Goal: Information Seeking & Learning: Check status

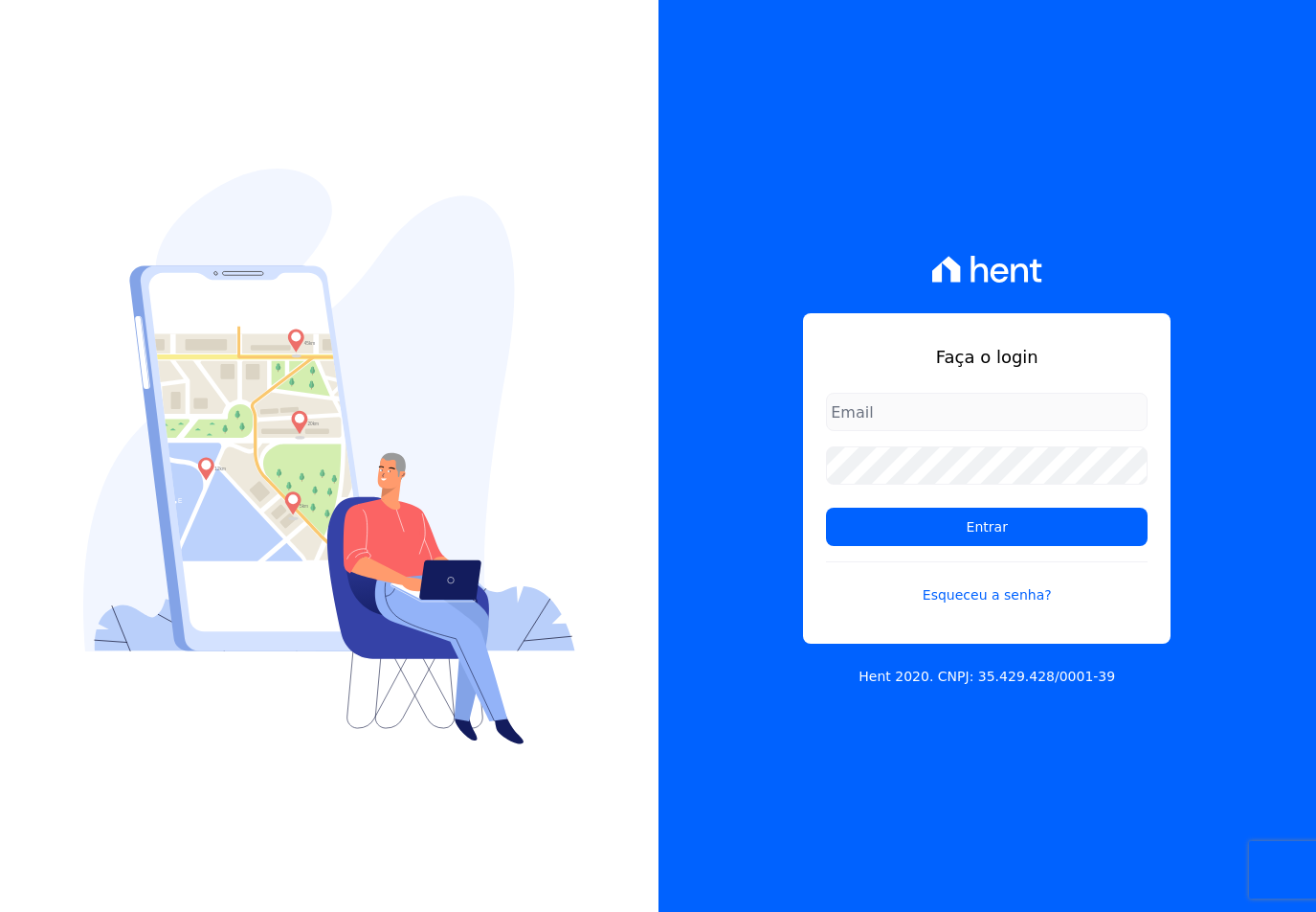
type input "[EMAIL_ADDRESS][DOMAIN_NAME]"
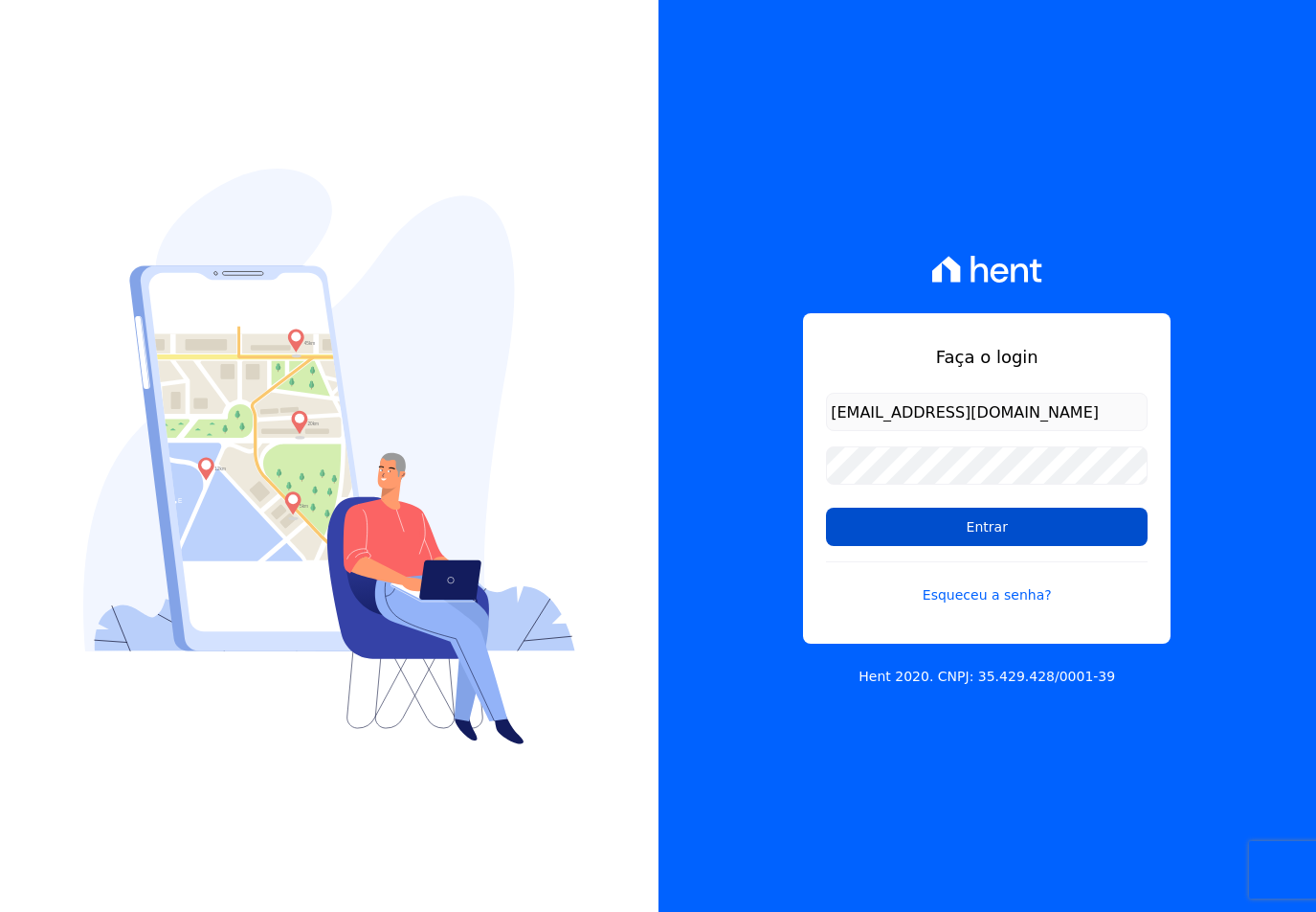
click at [934, 536] on input "Entrar" at bounding box center [987, 526] width 321 height 38
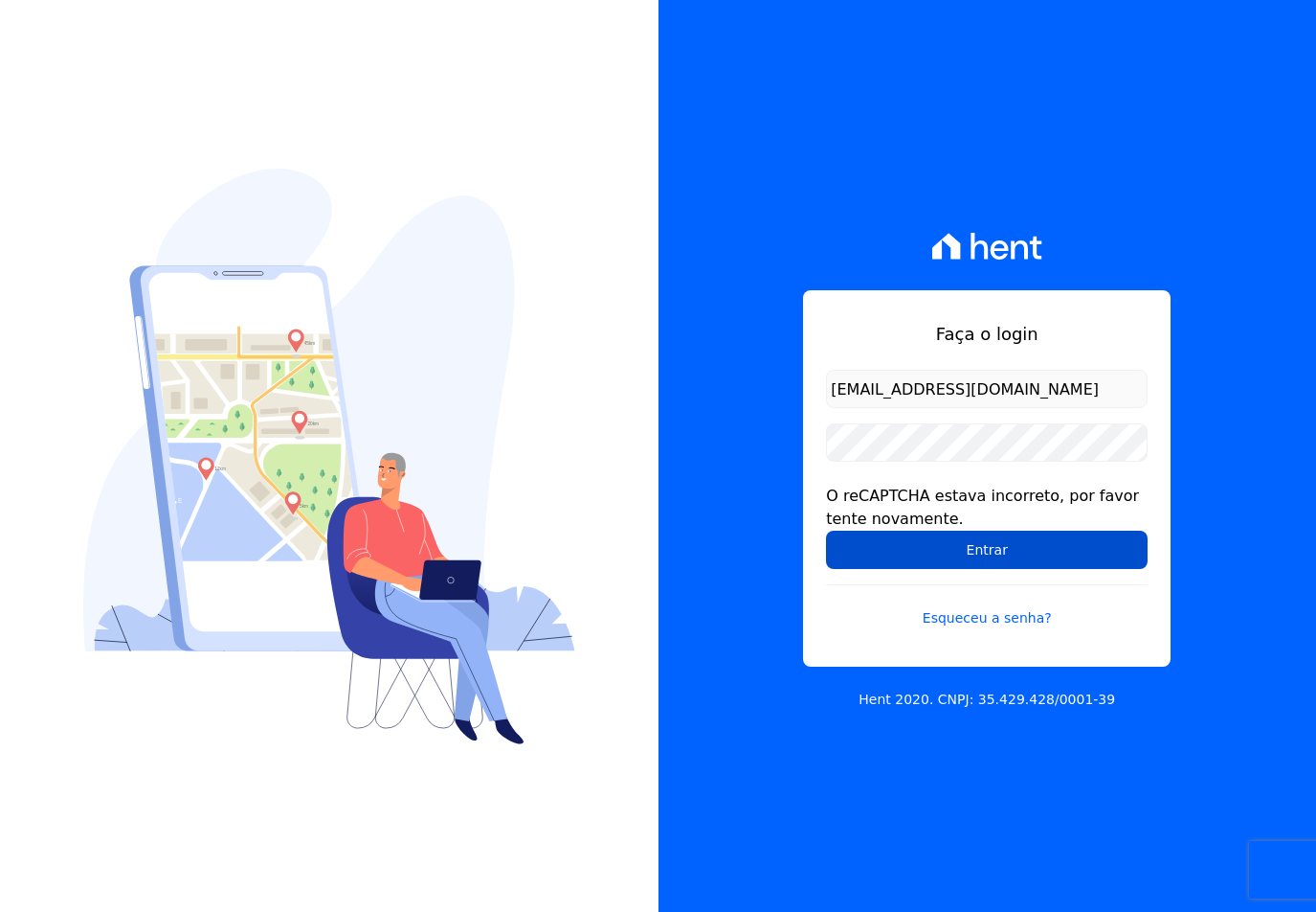
click at [961, 555] on input "Entrar" at bounding box center [987, 549] width 321 height 38
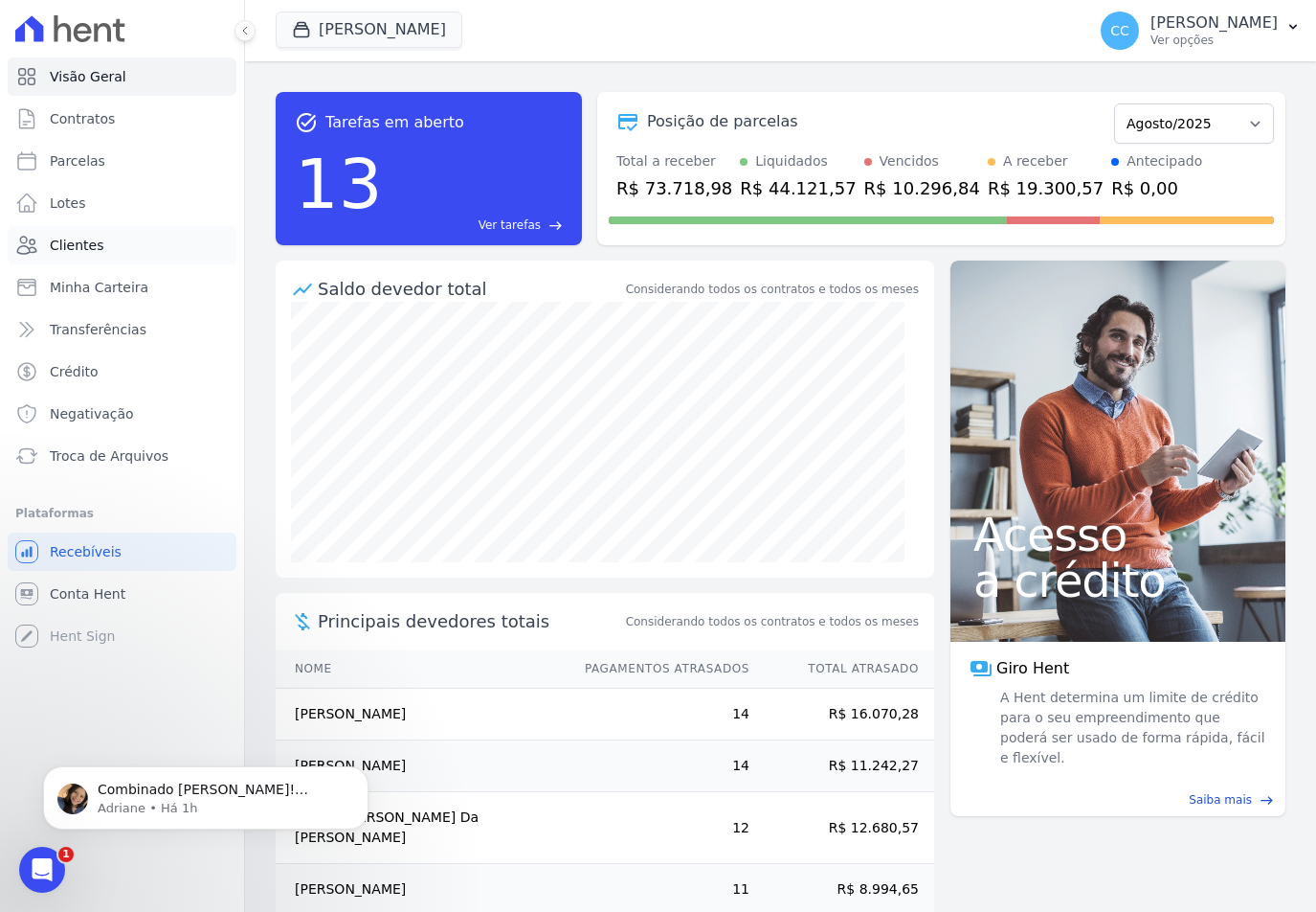
click at [74, 243] on span "Clientes" at bounding box center [76, 246] width 54 height 19
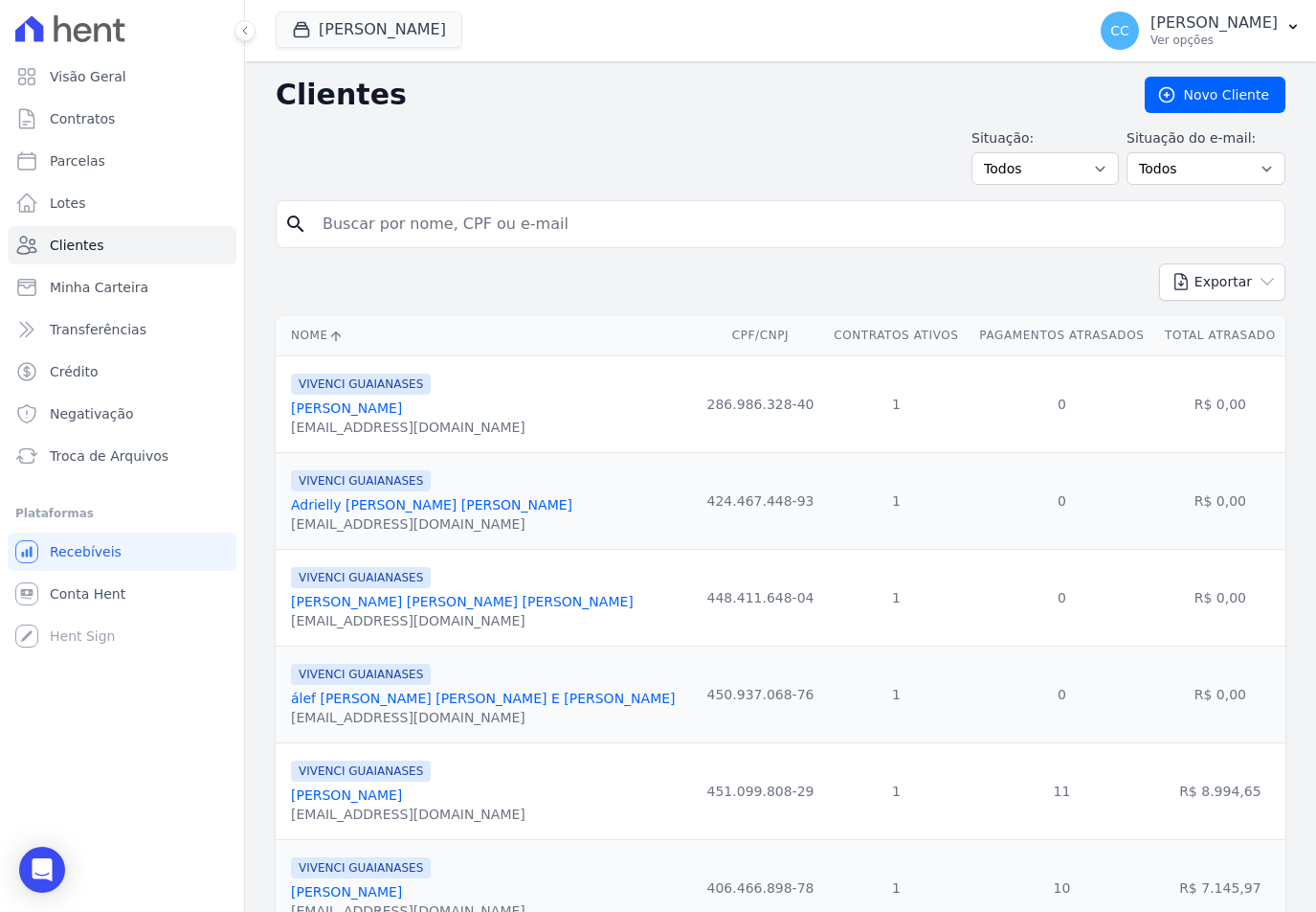
click at [357, 224] on input "search" at bounding box center [794, 223] width 966 height 38
type input "lucas reiser"
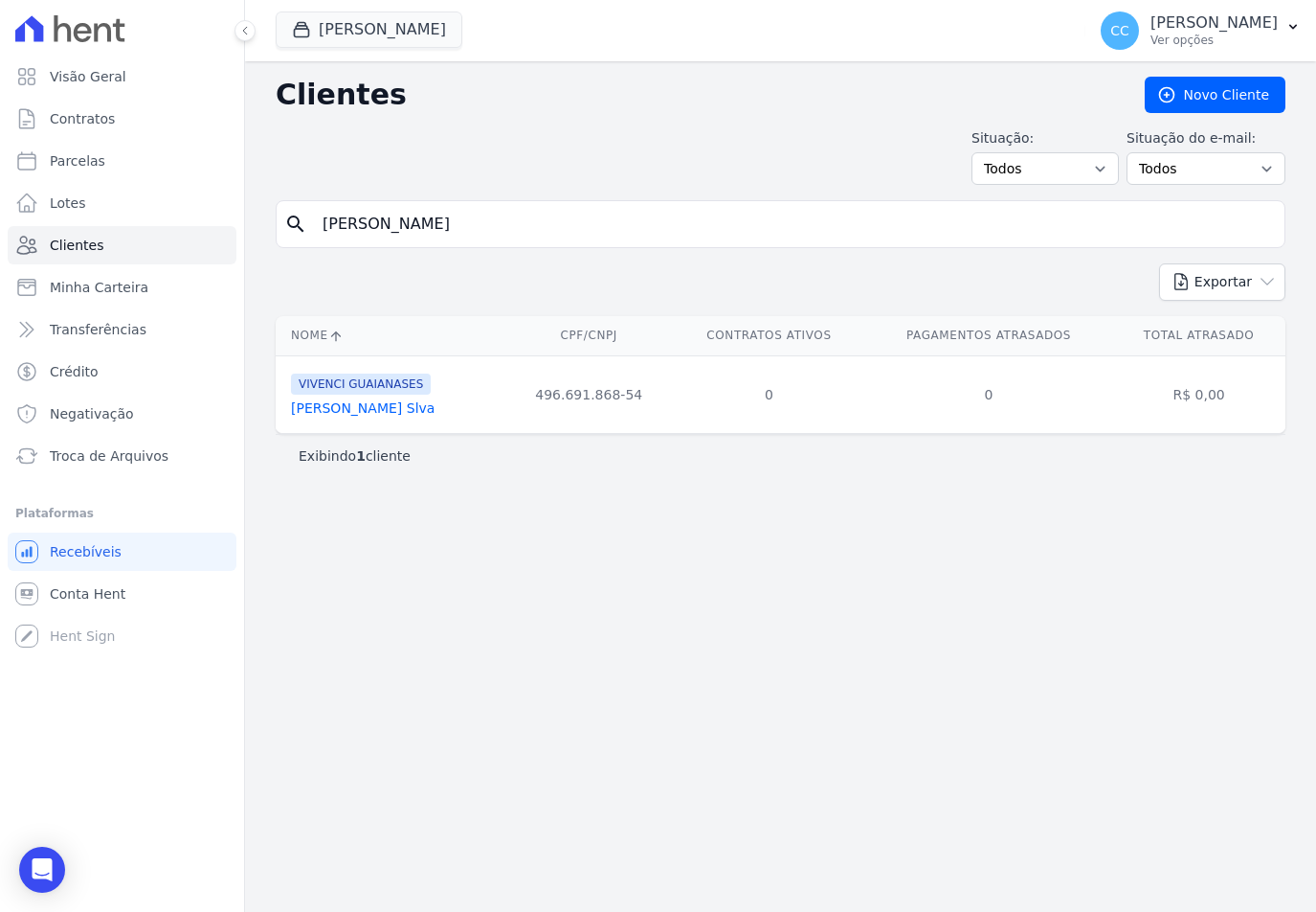
click at [353, 409] on link "Lucas Reiser Slva" at bounding box center [362, 408] width 143 height 16
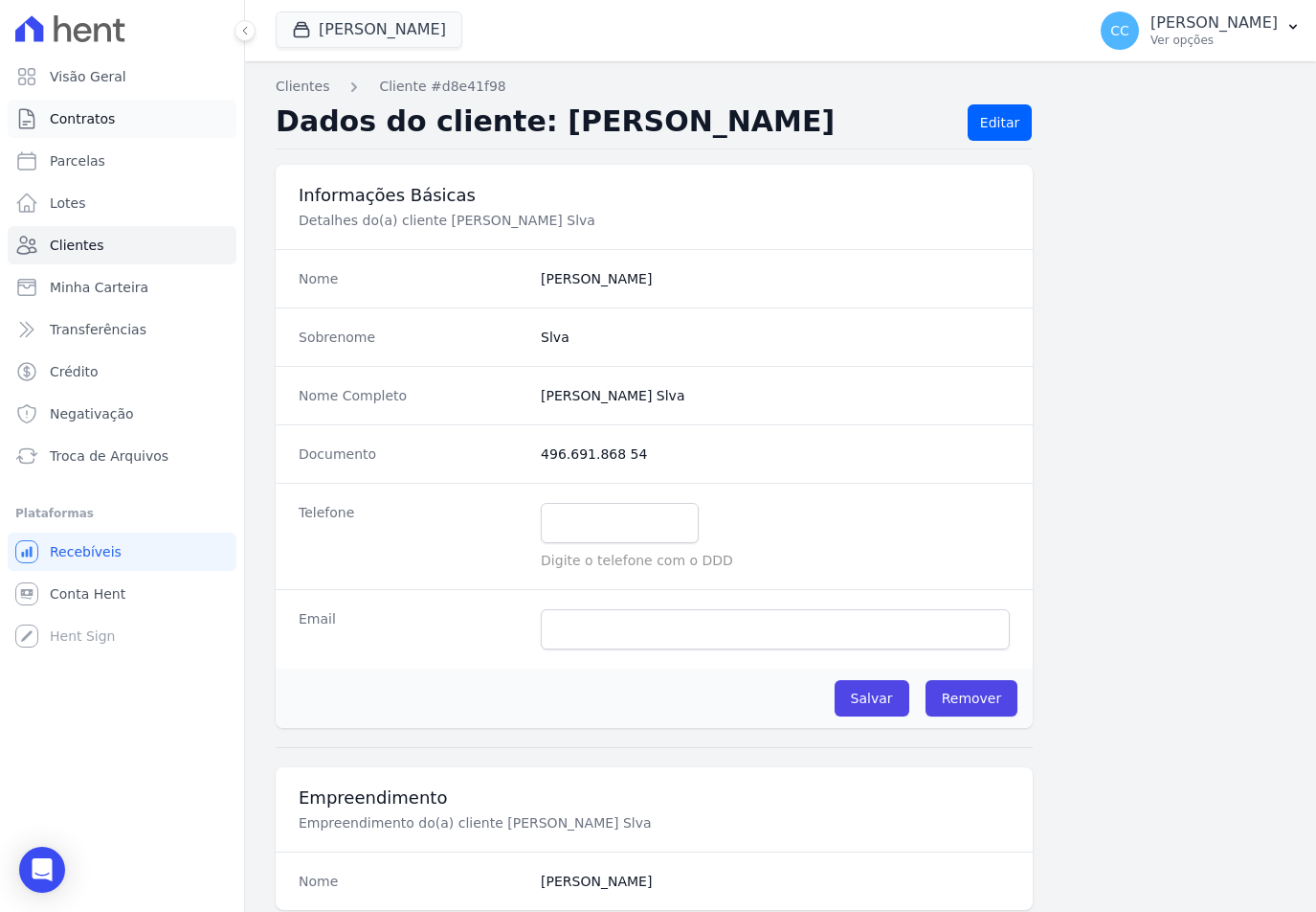
click at [63, 114] on span "Contratos" at bounding box center [82, 119] width 65 height 19
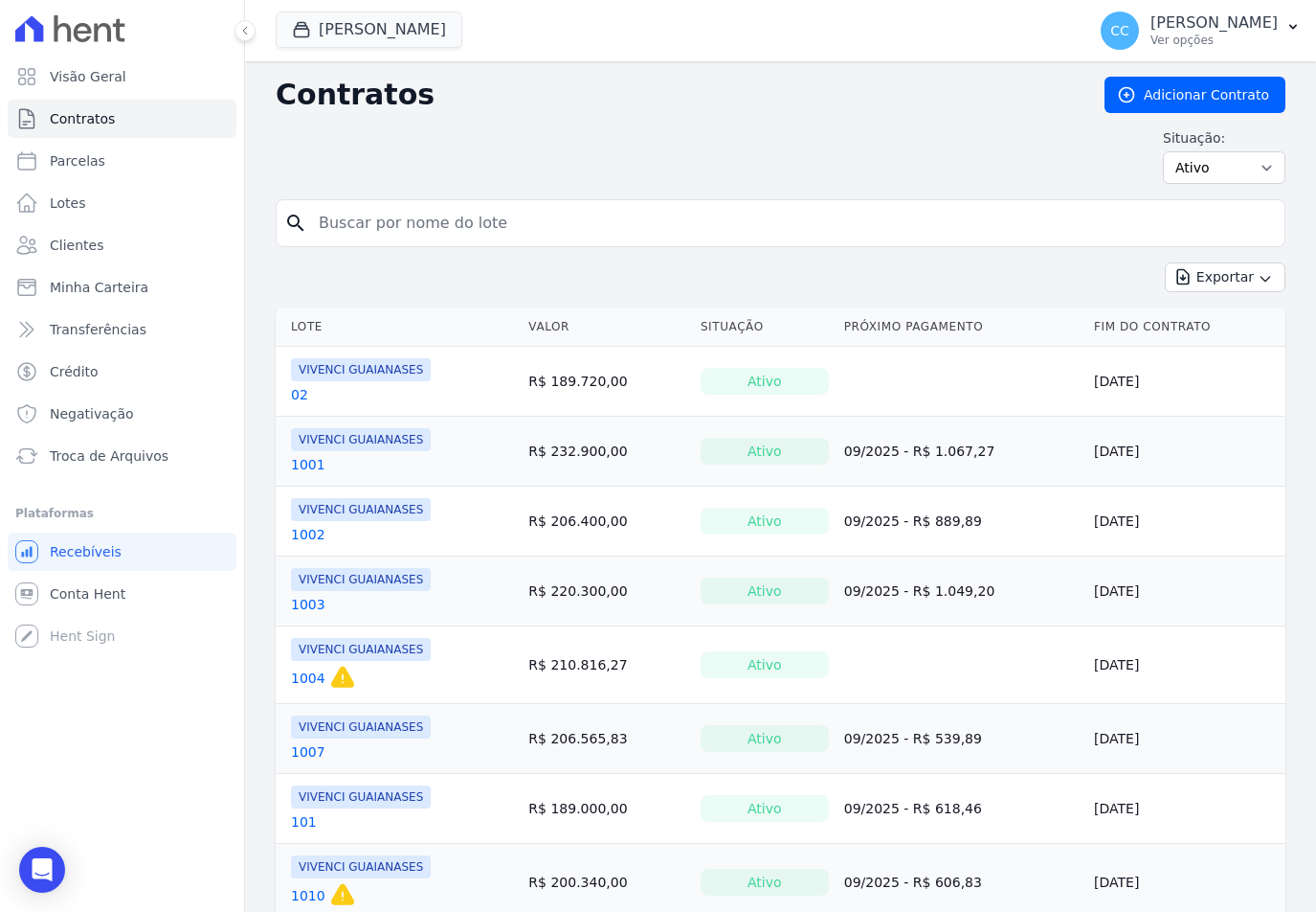
click at [474, 210] on input "search" at bounding box center [791, 222] width 969 height 38
click at [347, 26] on button "Vivenci Guaianases" at bounding box center [369, 29] width 187 height 36
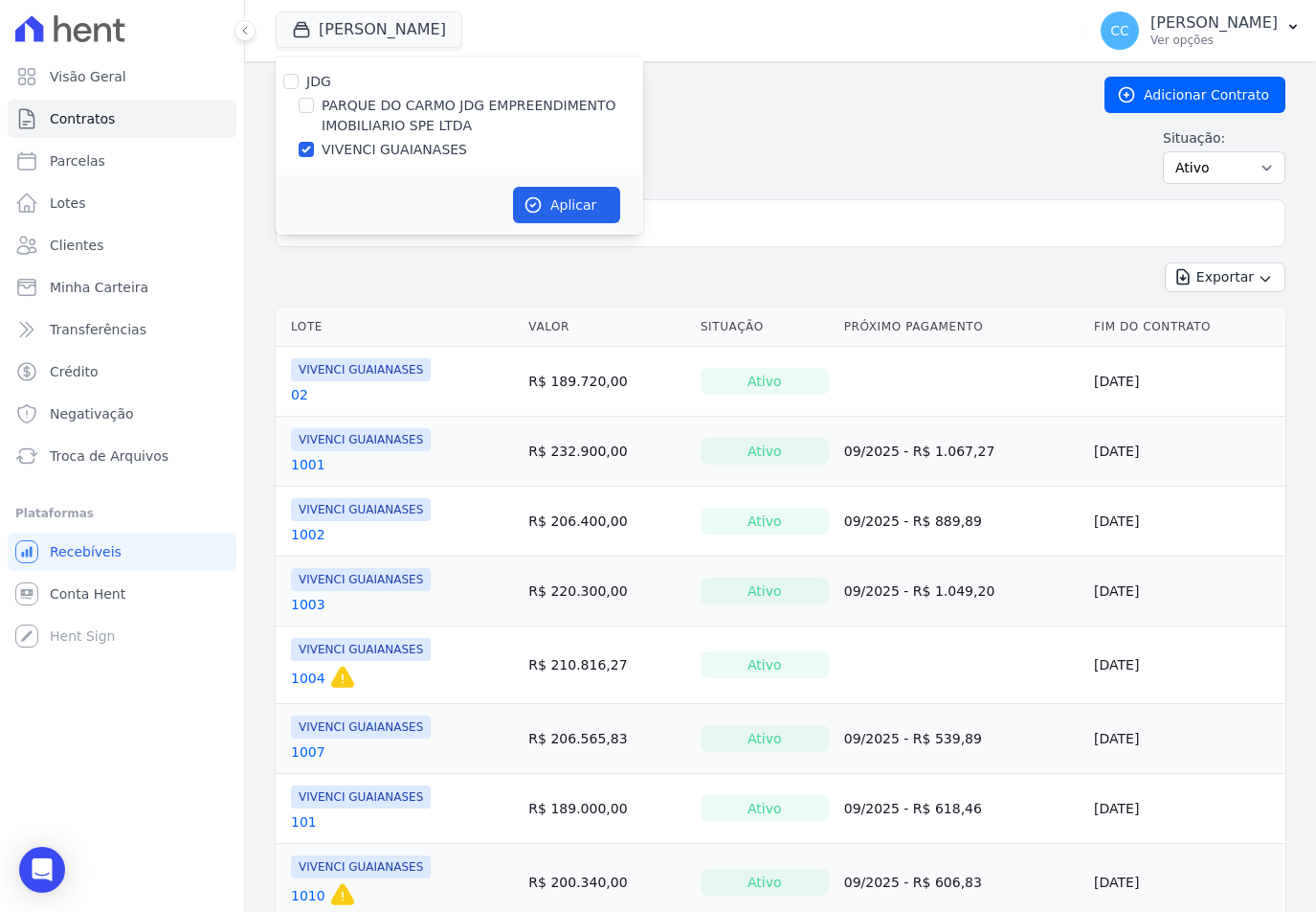
click at [337, 107] on label "PARQUE DO CARMO JDG EMPREENDIMENTO IMOBILIARIO SPE LTDA" at bounding box center [482, 115] width 321 height 40
click at [314, 107] on input "PARQUE DO CARMO JDG EMPREENDIMENTO IMOBILIARIO SPE LTDA" at bounding box center [307, 105] width 16 height 16
checkbox input "true"
click at [359, 153] on label "VIVENCI GUAIANASES" at bounding box center [394, 149] width 145 height 20
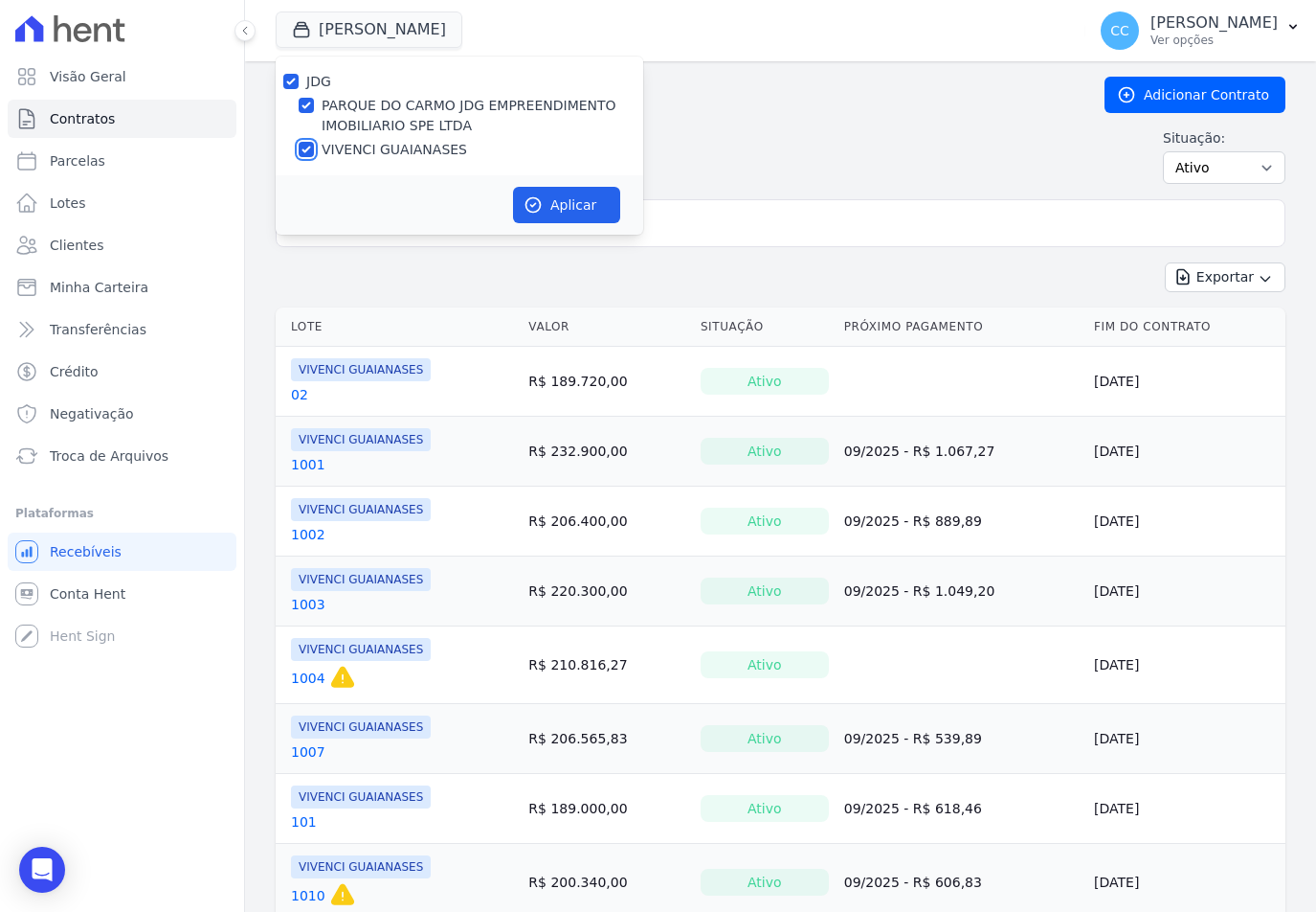
click at [314, 153] on input "VIVENCI GUAIANASES" at bounding box center [307, 149] width 16 height 16
checkbox input "false"
click at [581, 203] on button "Aplicar" at bounding box center [567, 205] width 107 height 36
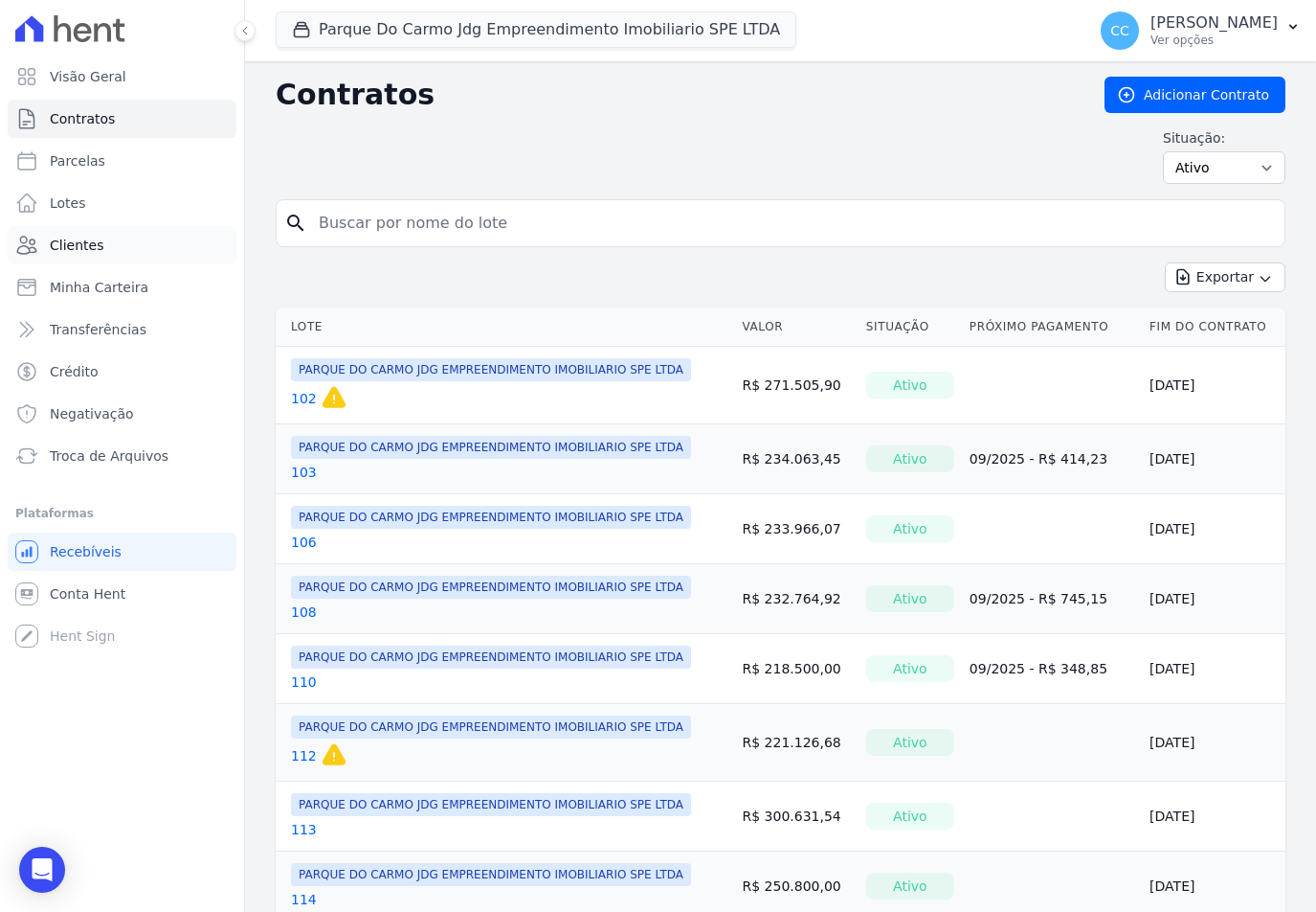
click at [56, 242] on span "Clientes" at bounding box center [76, 246] width 54 height 19
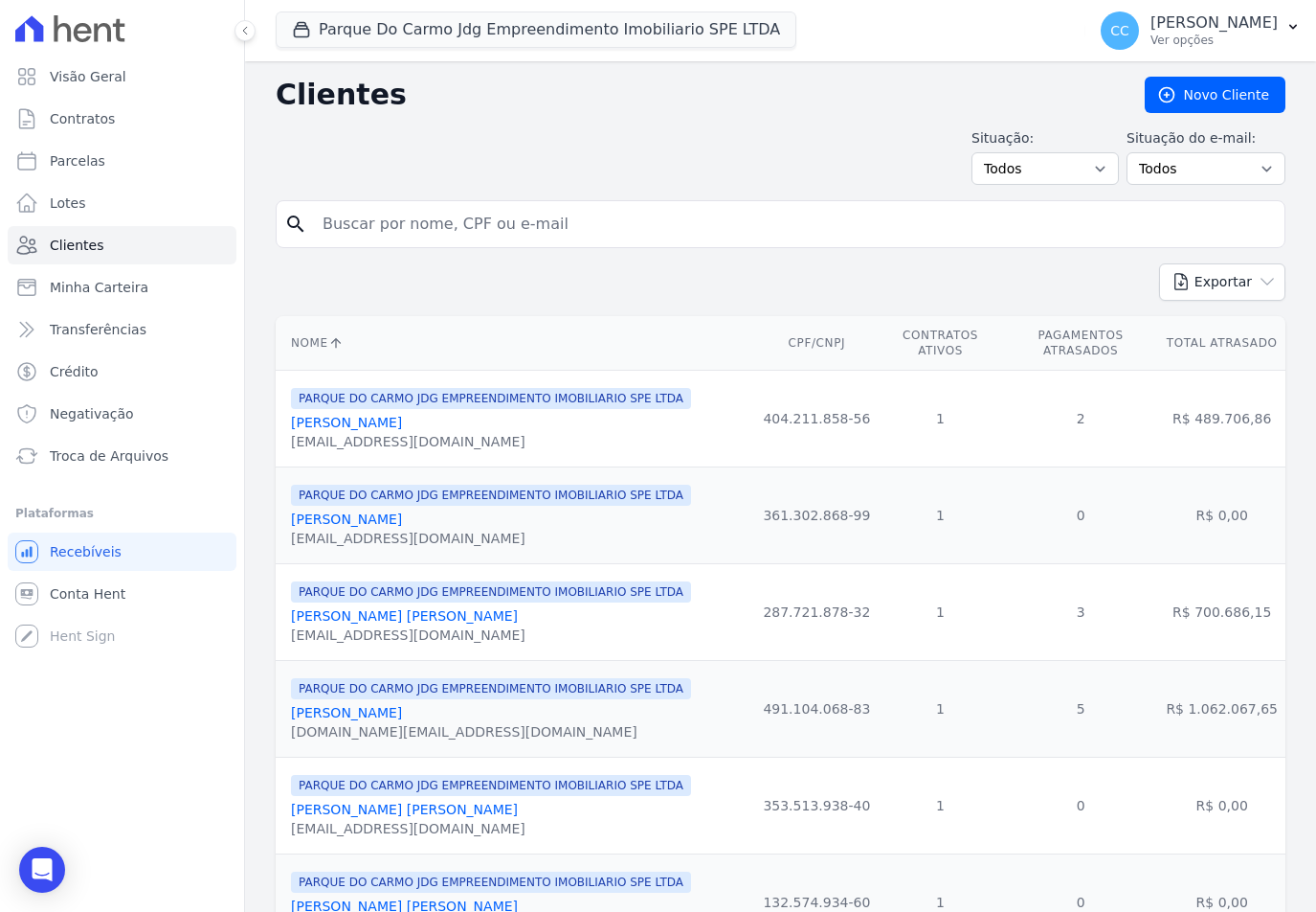
click at [395, 242] on input "search" at bounding box center [794, 223] width 966 height 38
type input "lucas reiser"
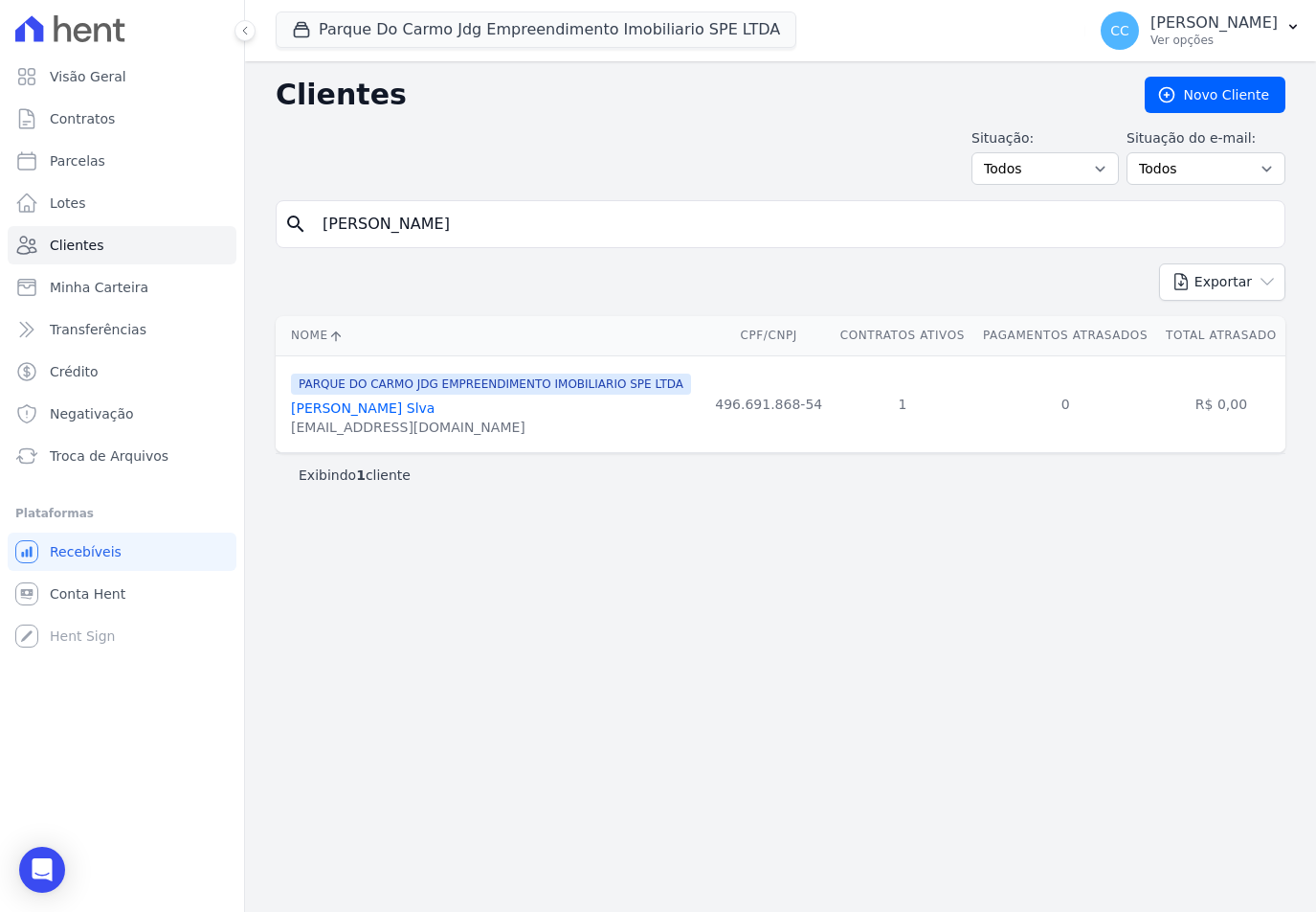
click at [341, 407] on link "Lucas Reiser Slva" at bounding box center [362, 408] width 143 height 16
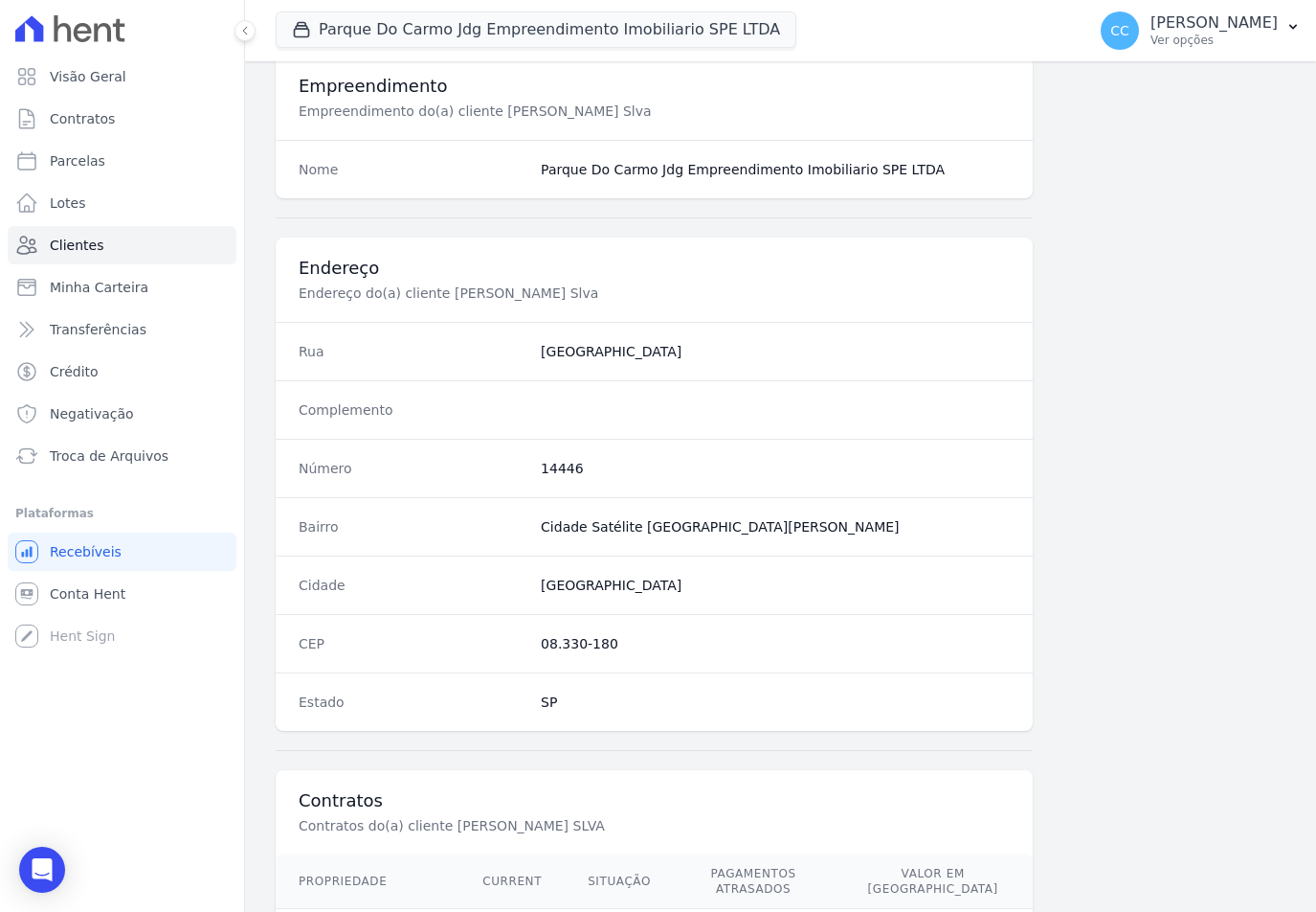
scroll to position [880, 0]
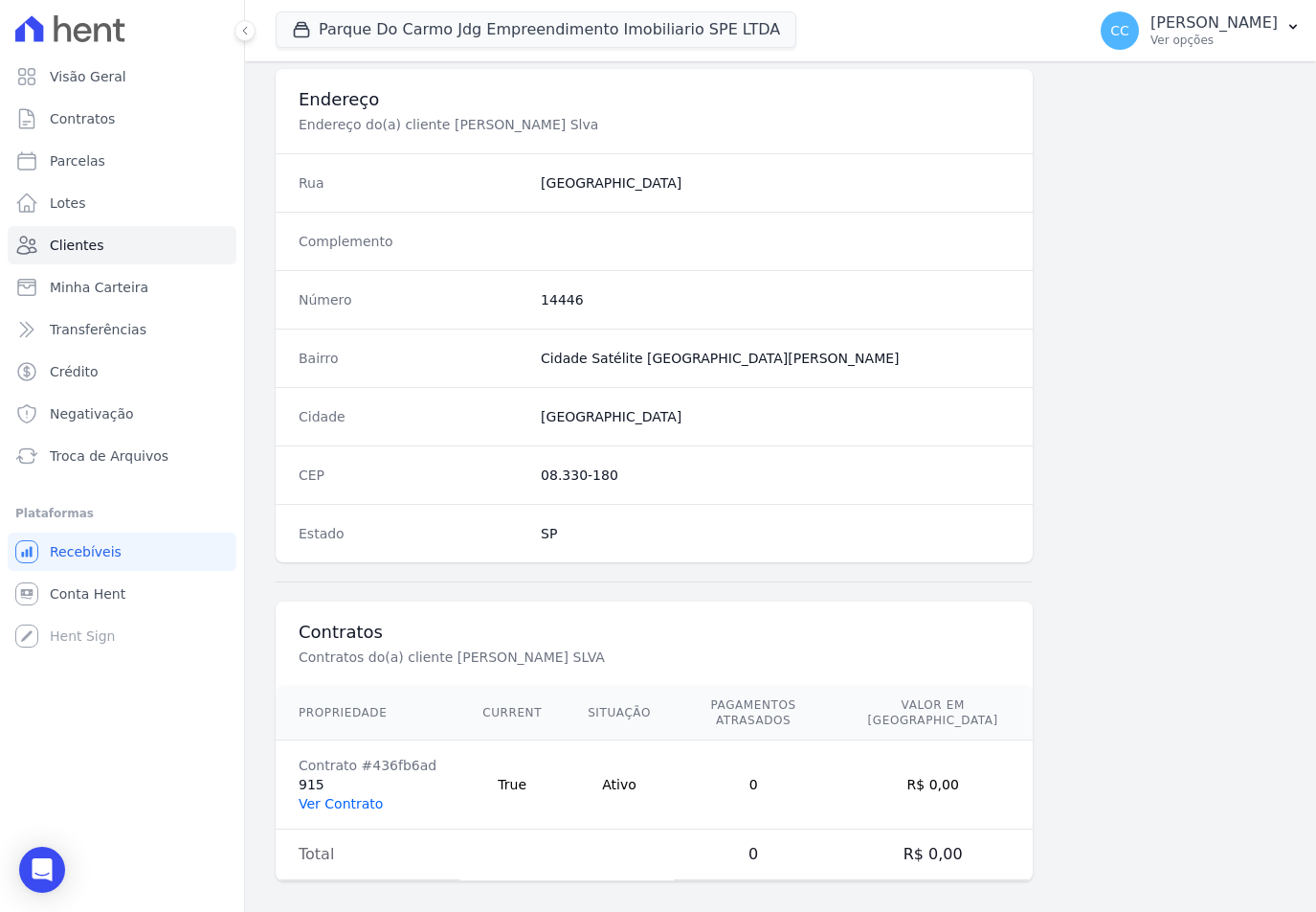
click at [356, 796] on link "Ver Contrato" at bounding box center [341, 804] width 84 height 16
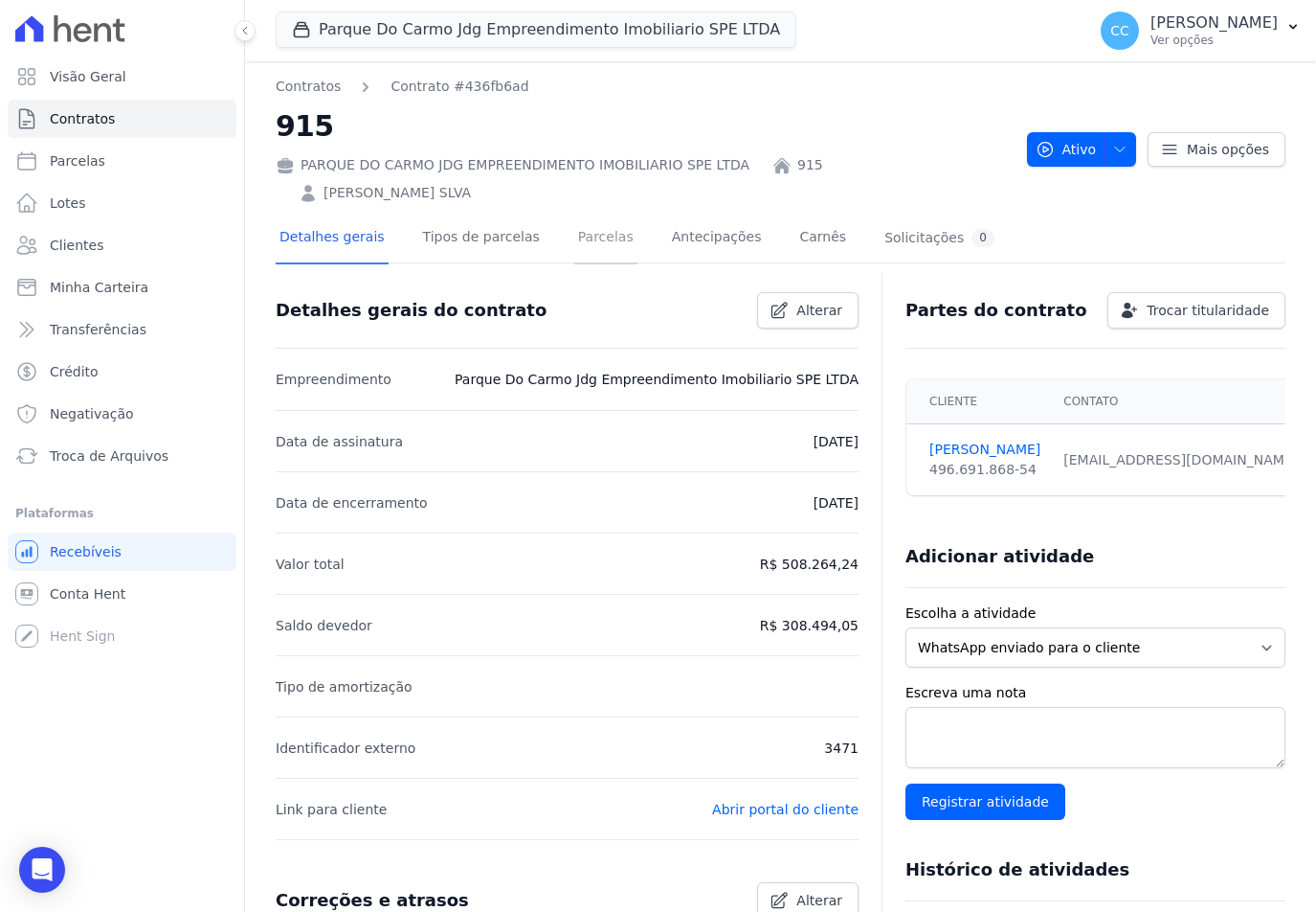
click at [576, 213] on link "Parcelas" at bounding box center [606, 239] width 63 height 51
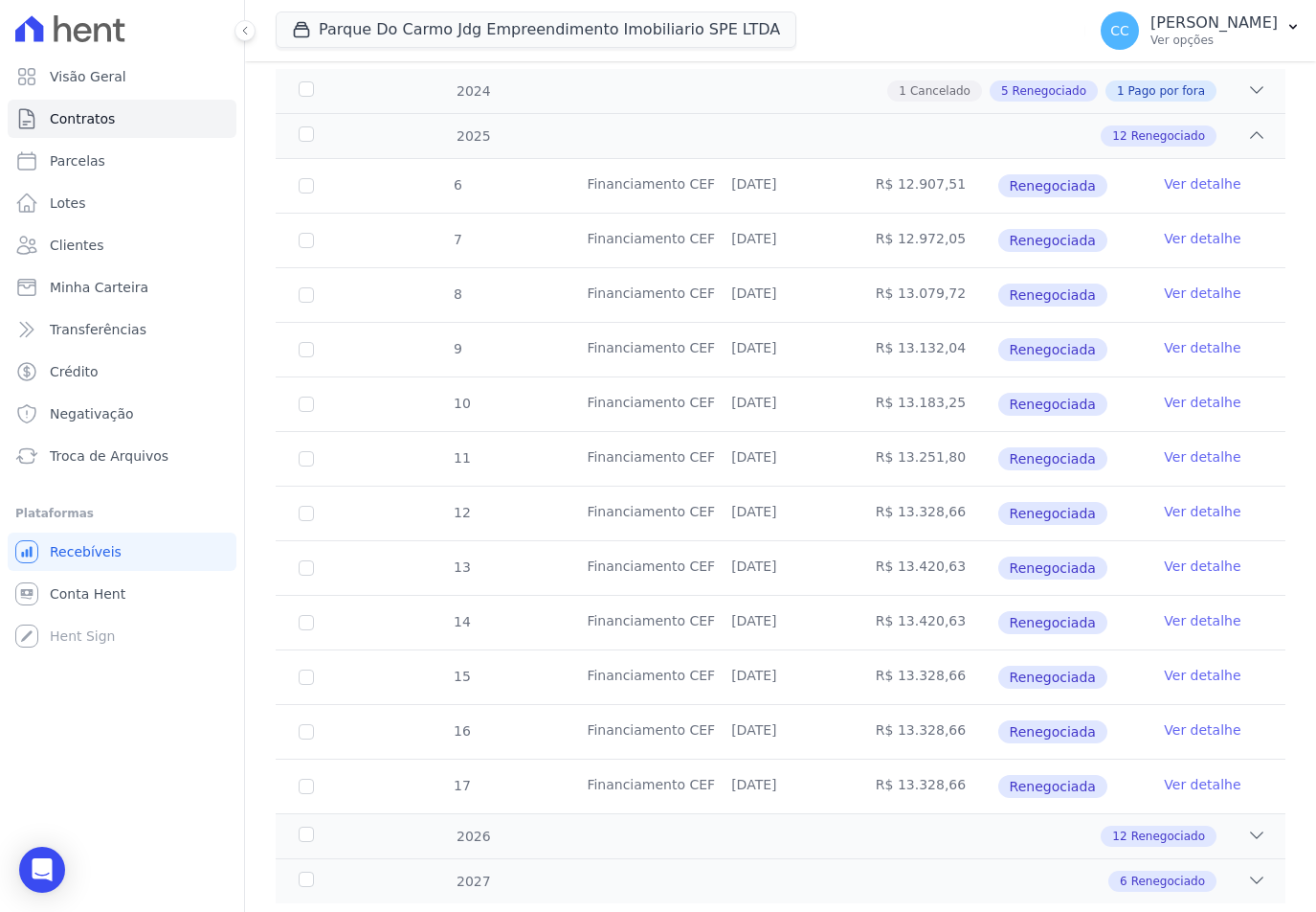
scroll to position [339, 0]
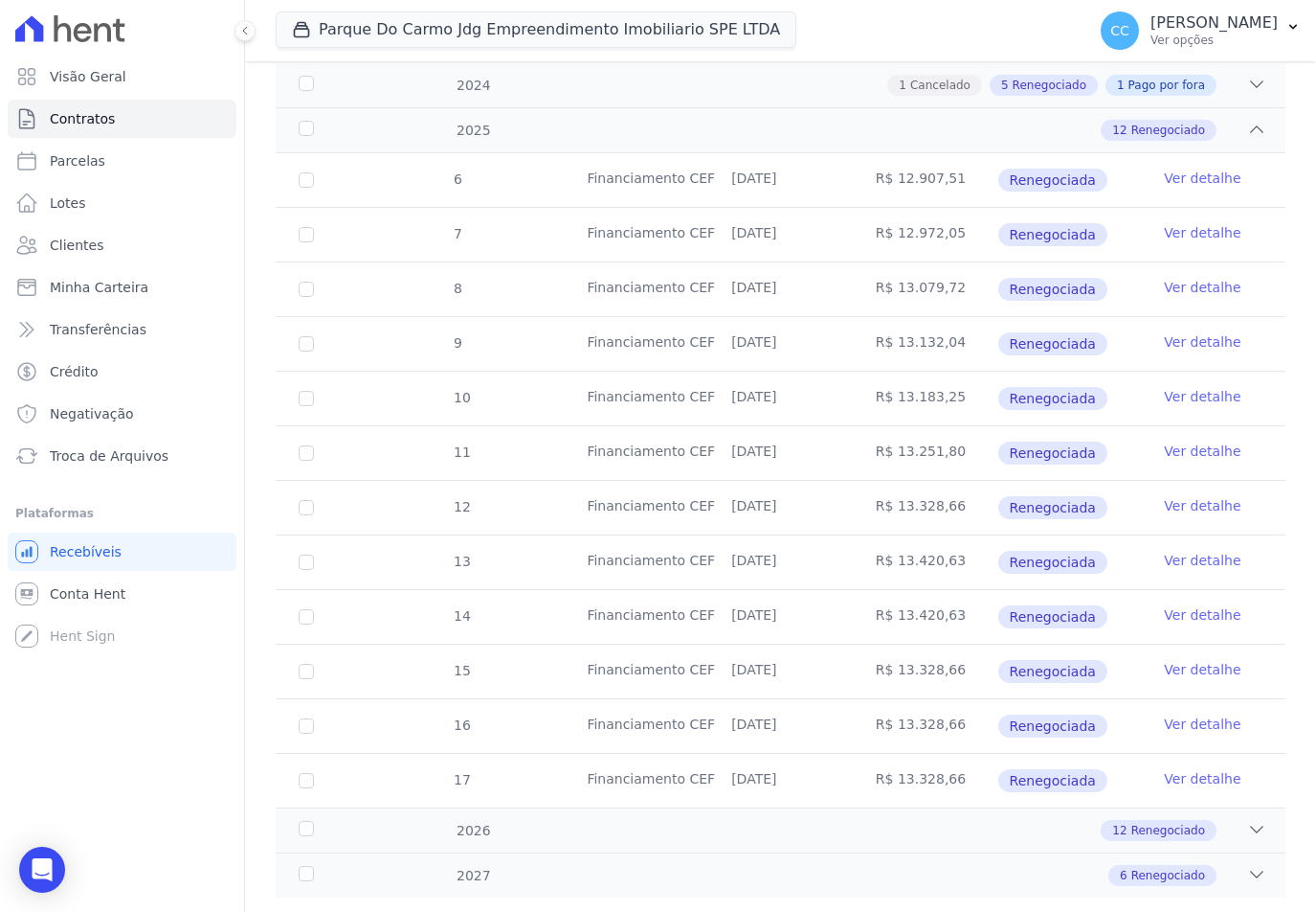
click at [1188, 551] on link "Ver detalhe" at bounding box center [1202, 560] width 77 height 19
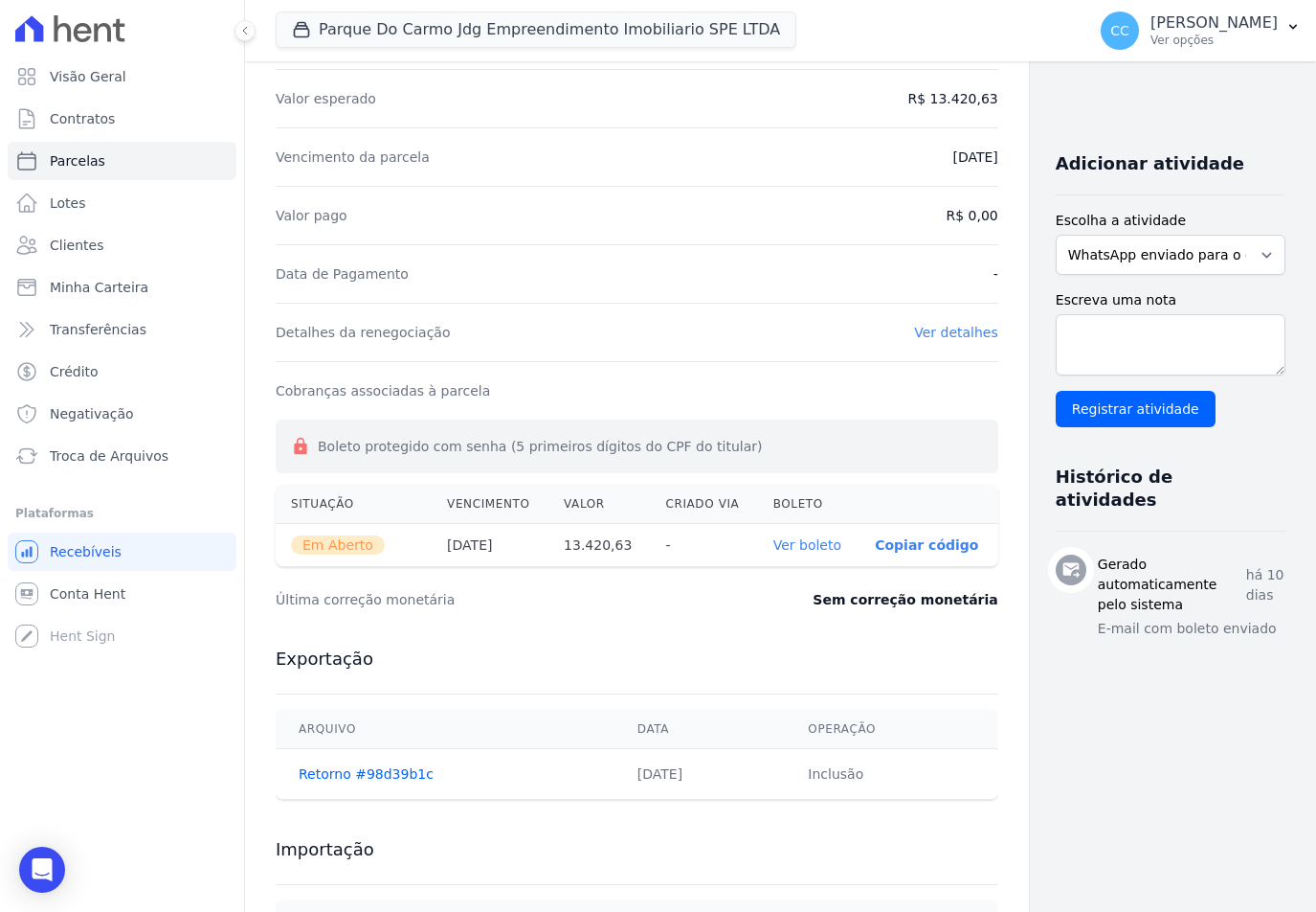
scroll to position [462, 0]
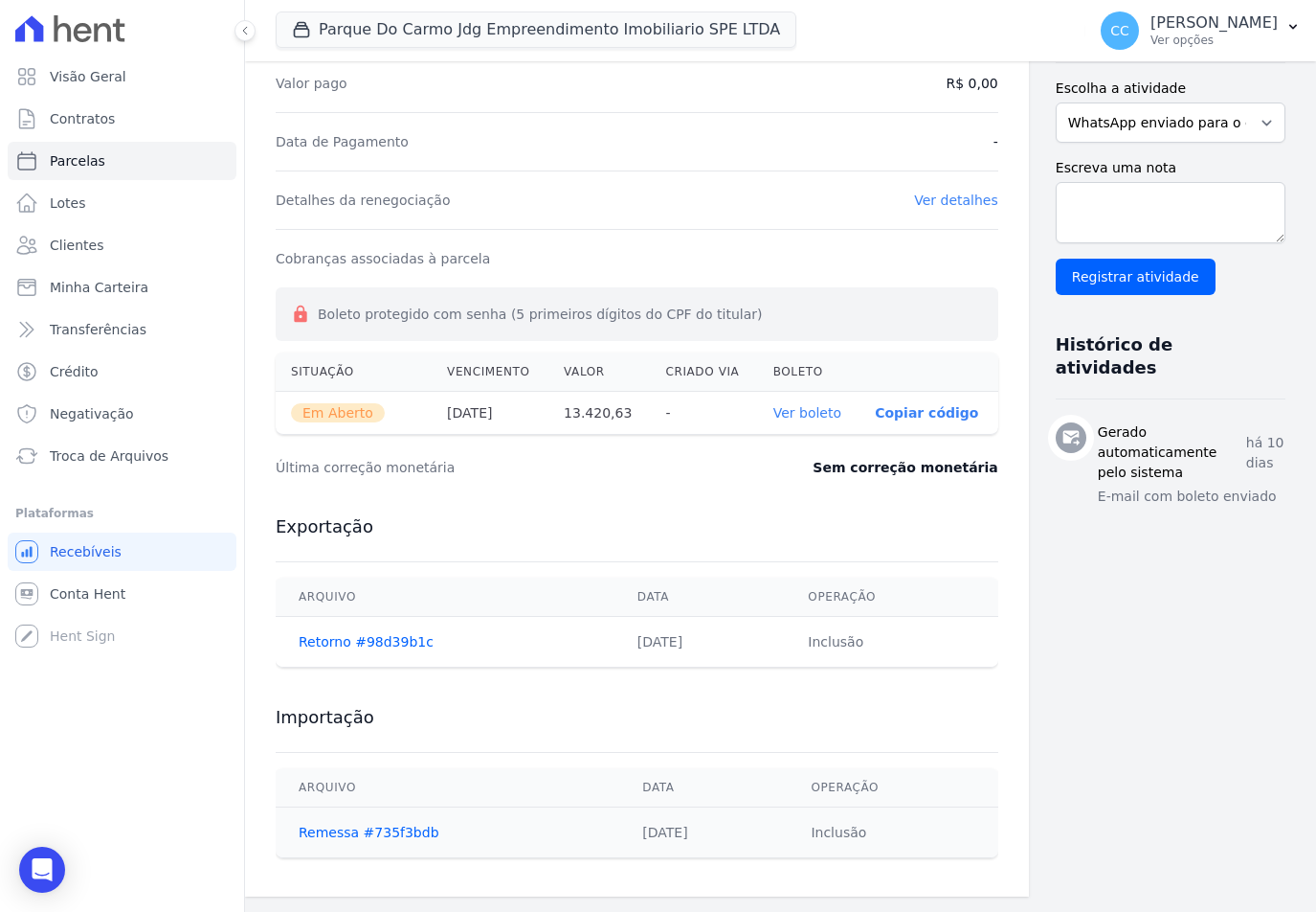
click at [773, 418] on link "Ver boleto" at bounding box center [808, 413] width 68 height 16
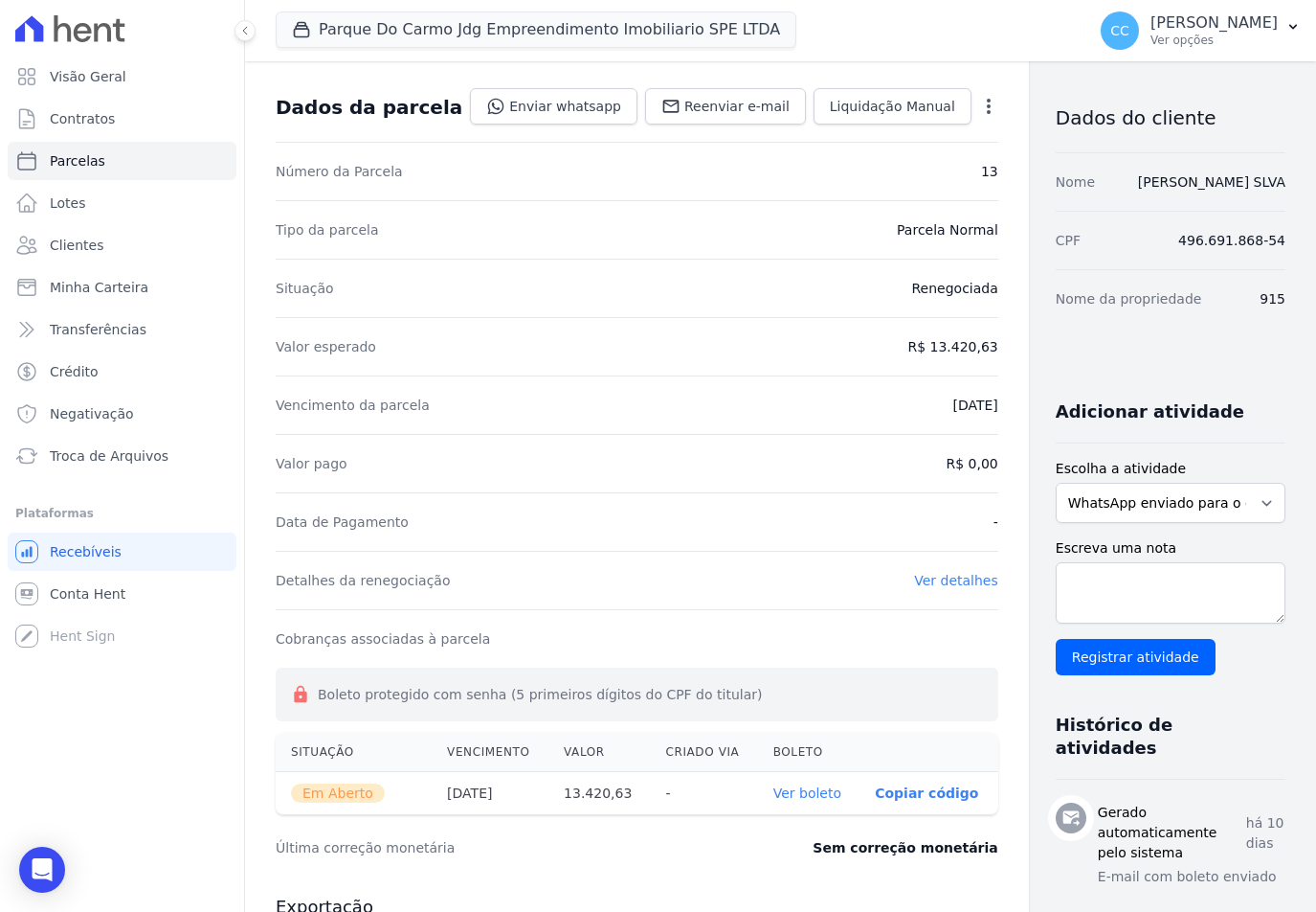
scroll to position [0, 0]
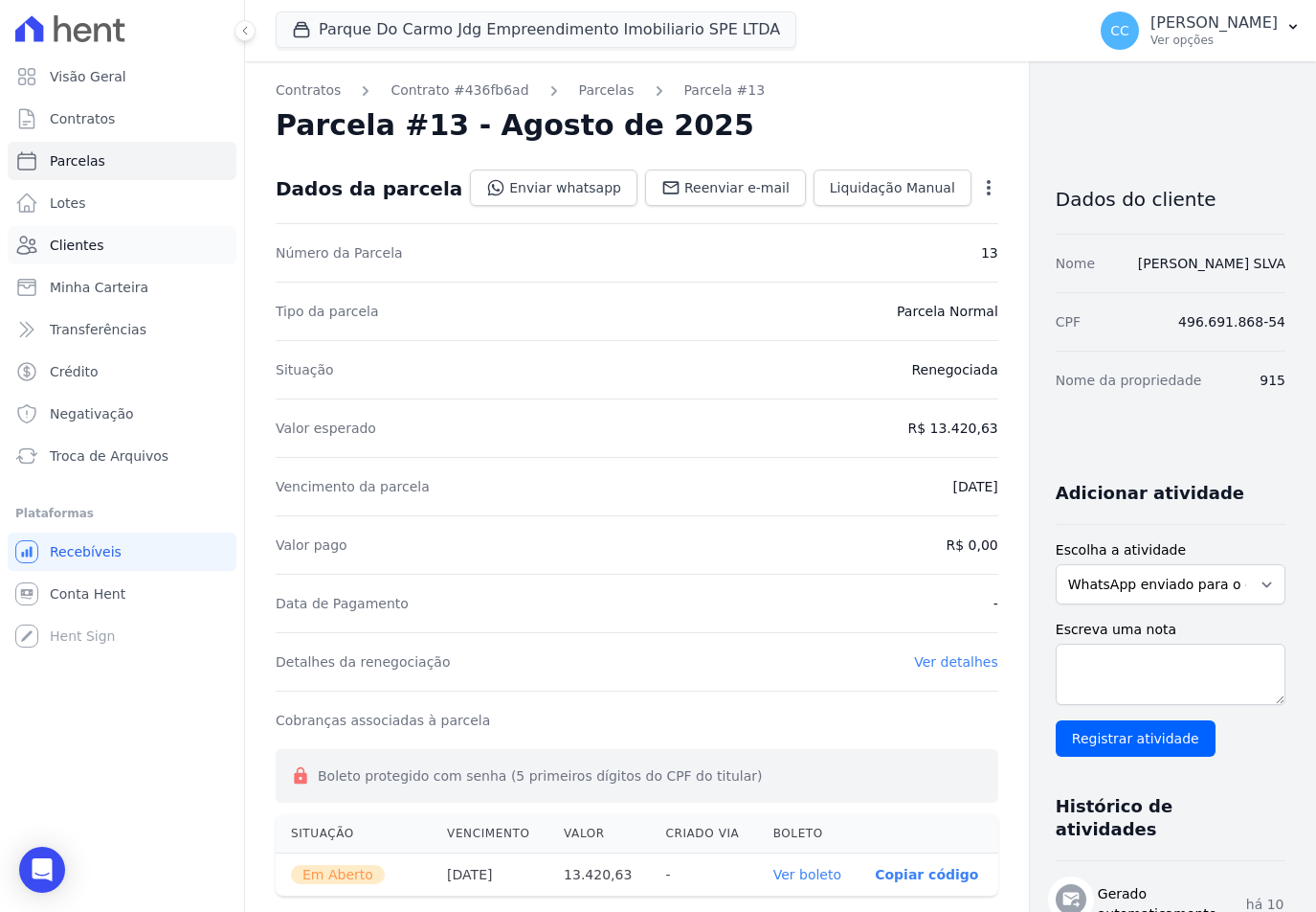
click at [87, 248] on span "Clientes" at bounding box center [76, 246] width 54 height 19
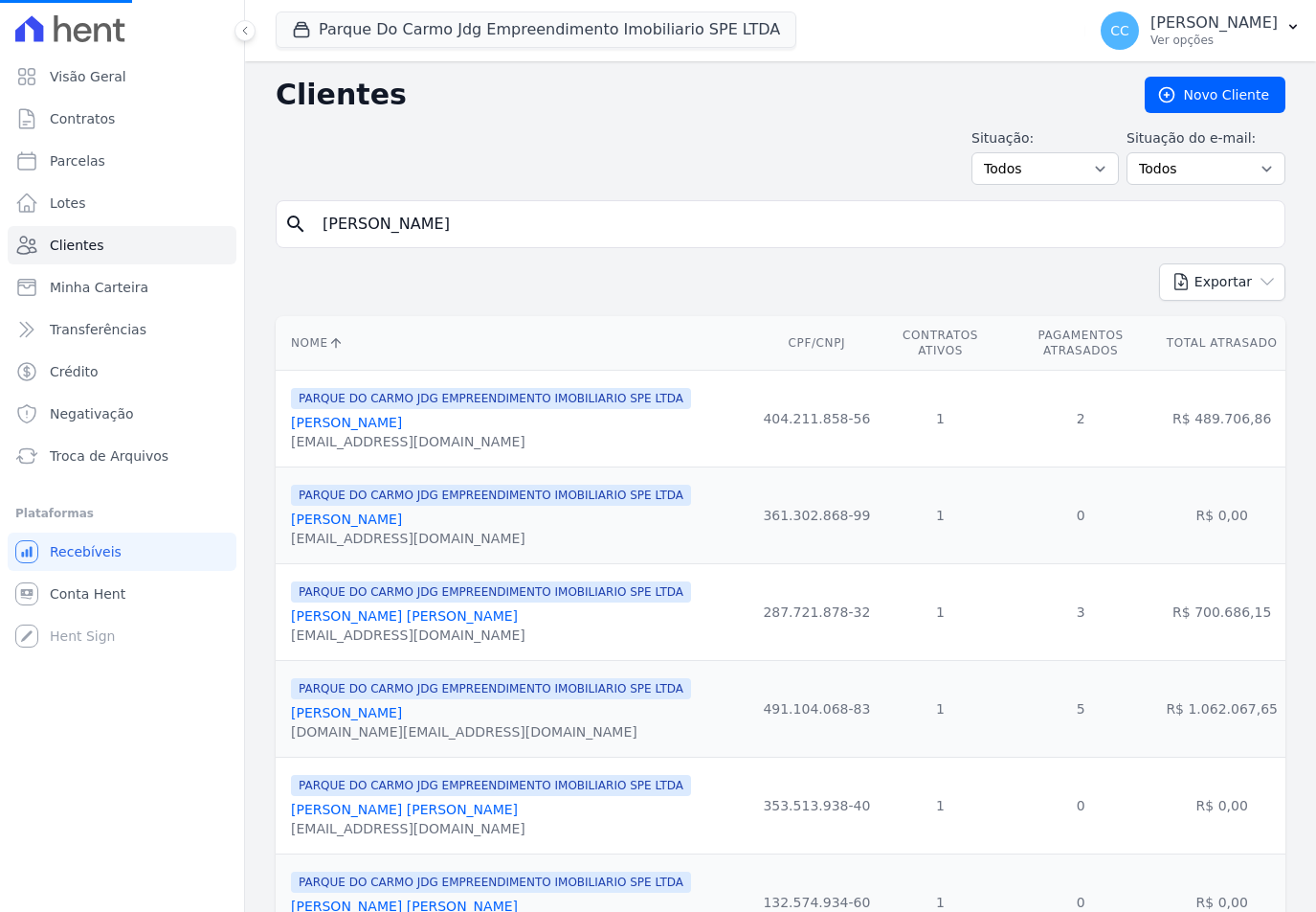
click at [436, 222] on input "lucas reiser" at bounding box center [794, 223] width 966 height 38
click at [0, 87] on html "Visão Geral Contratos Parcelas Lotes Clientes Minha Carteira Transferências Cré…" at bounding box center [658, 456] width 1316 height 912
type input "karoline"
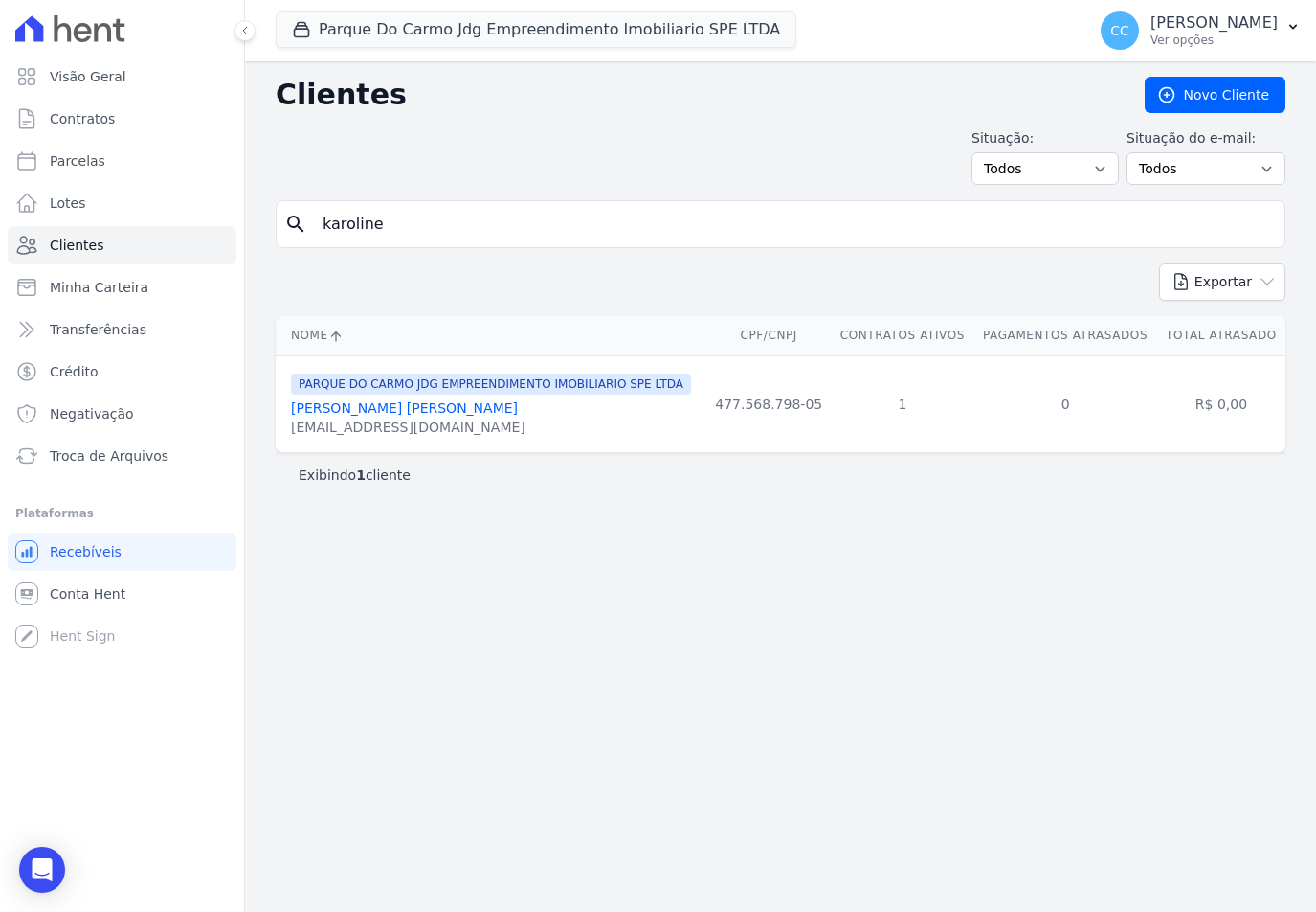
click at [363, 407] on link "Karoline De Lima Rodrigues" at bounding box center [404, 408] width 227 height 16
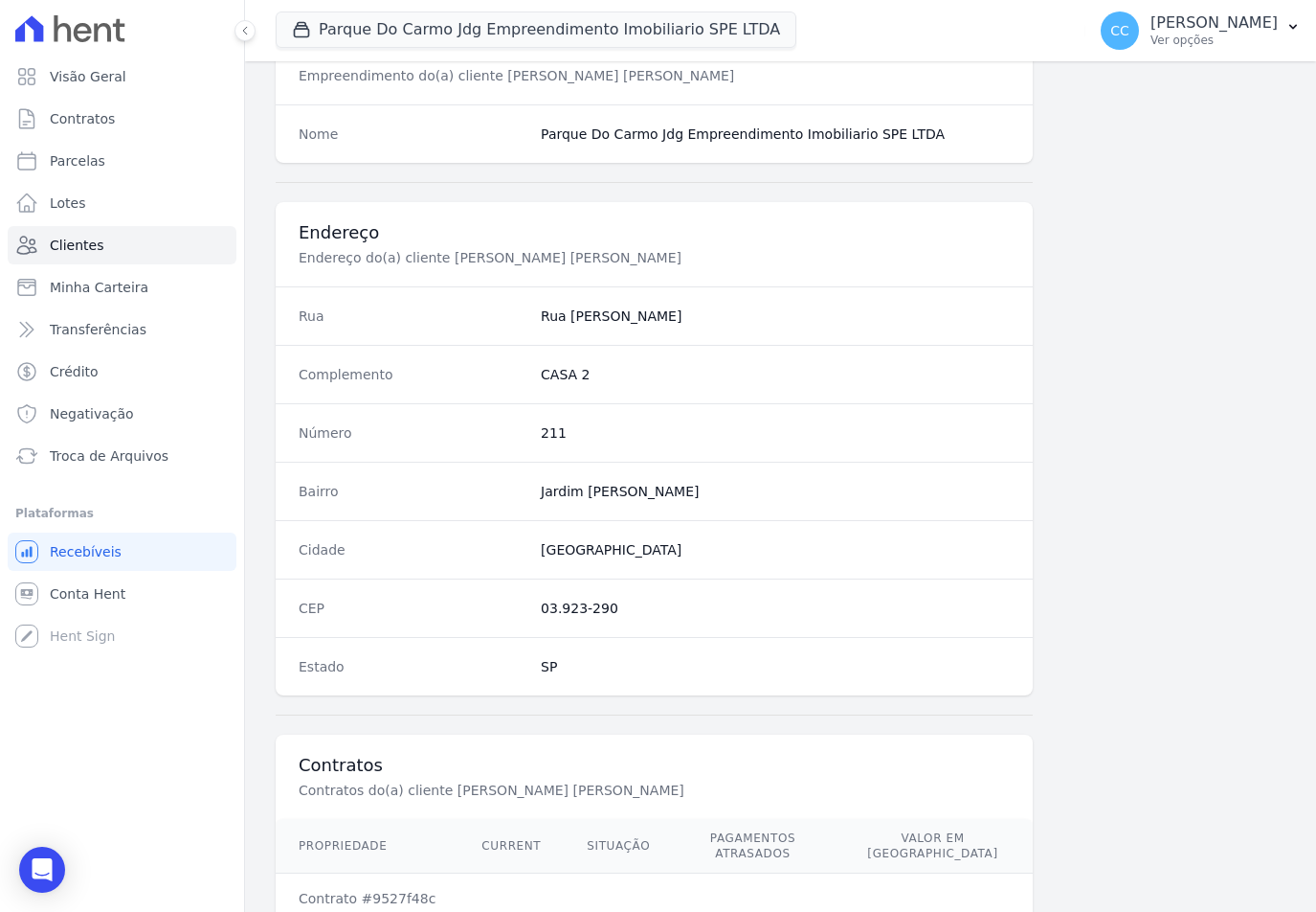
scroll to position [880, 0]
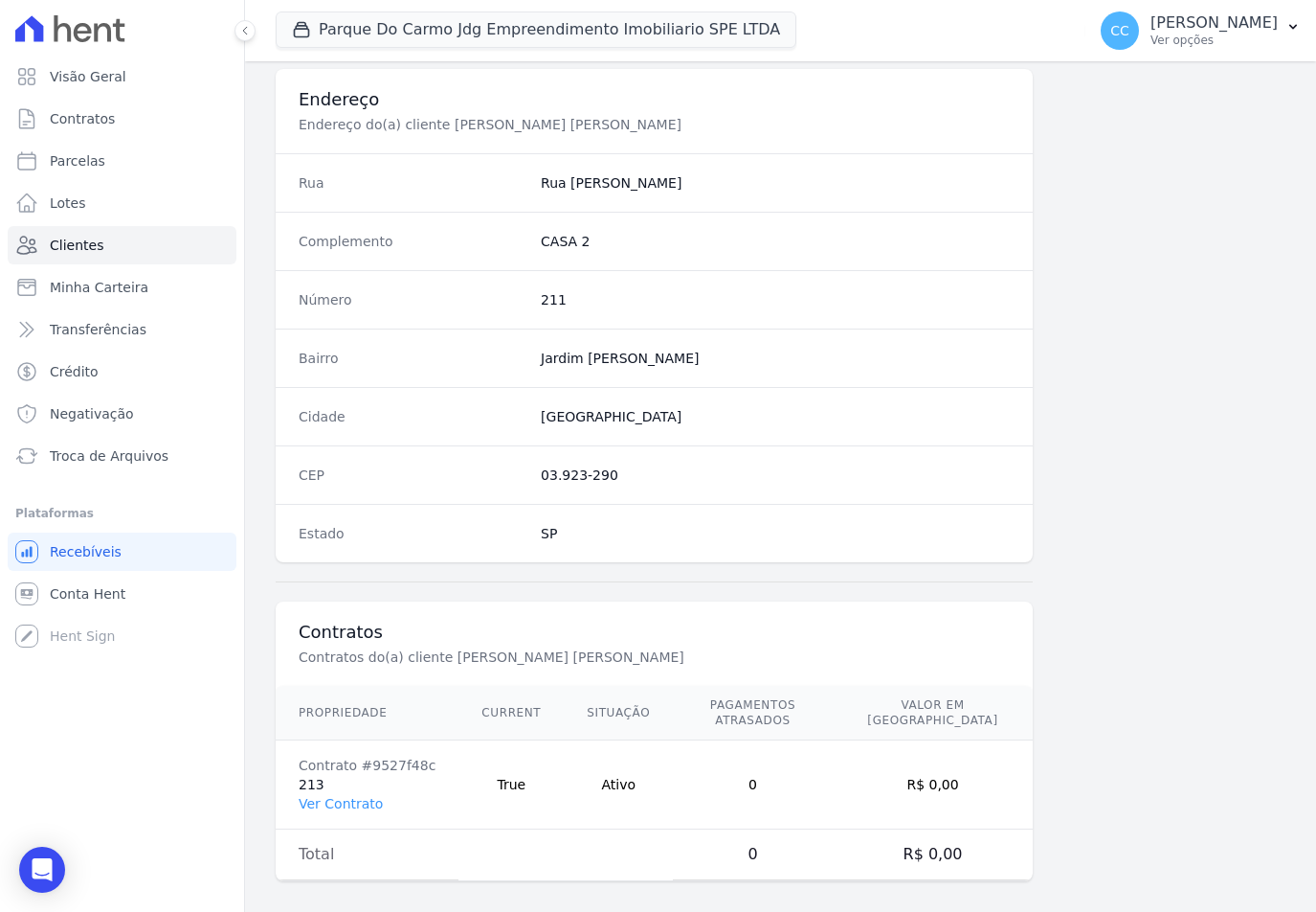
click at [334, 797] on td "Contrato #9527f48c 213 Ver Contrato" at bounding box center [367, 784] width 183 height 89
click at [329, 796] on link "Ver Contrato" at bounding box center [341, 804] width 84 height 16
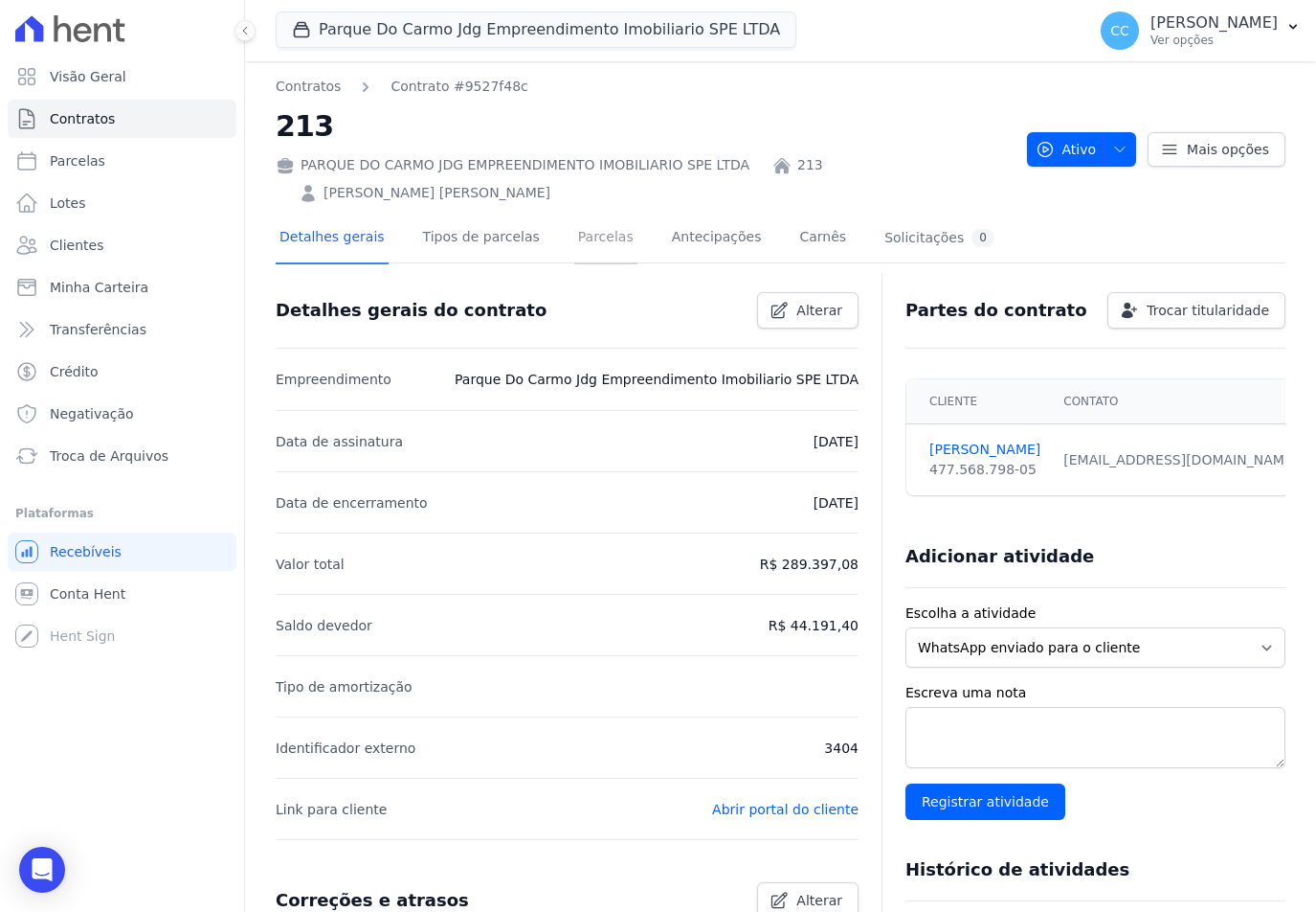
click at [581, 247] on link "Parcelas" at bounding box center [606, 239] width 63 height 51
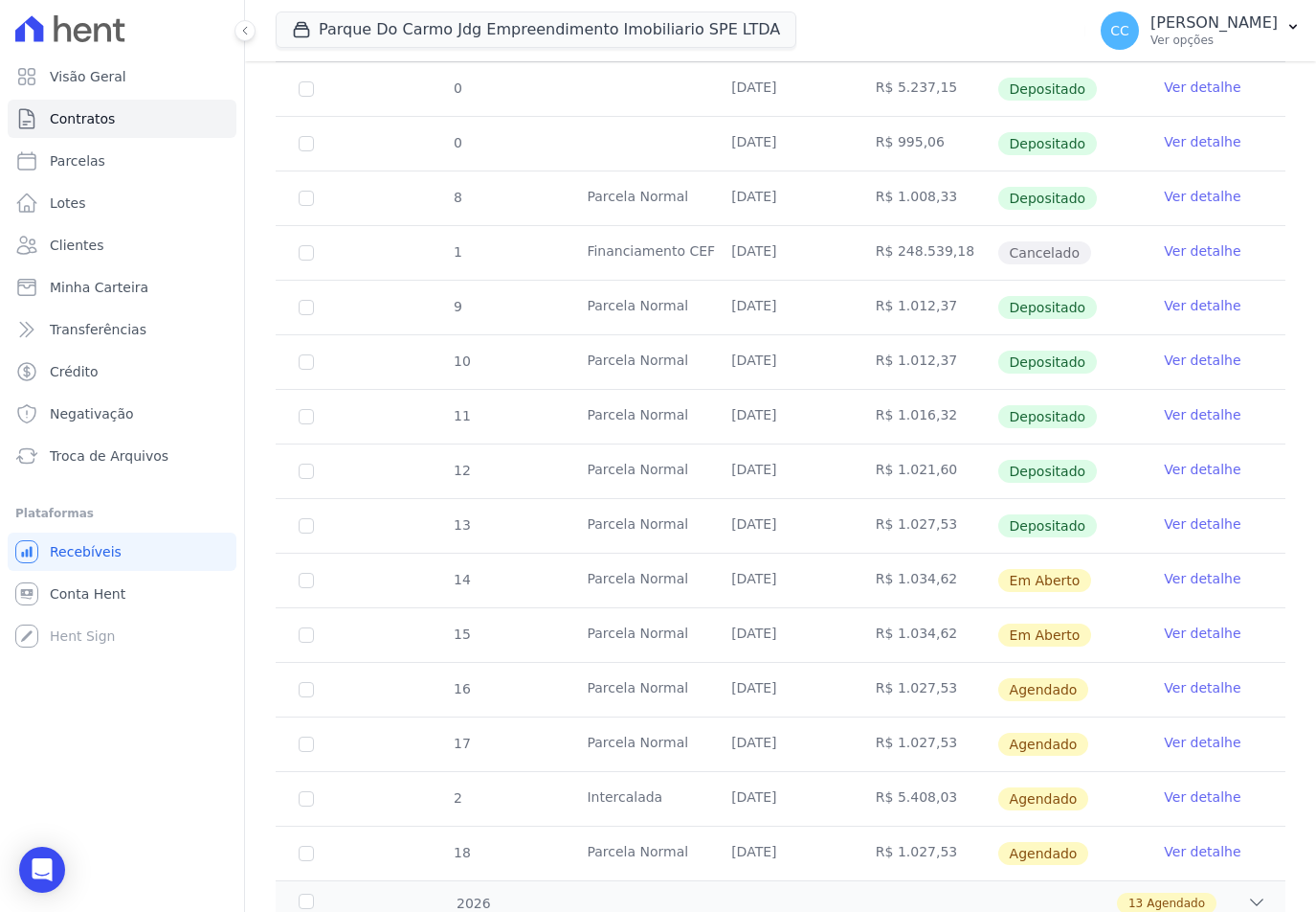
scroll to position [575, 0]
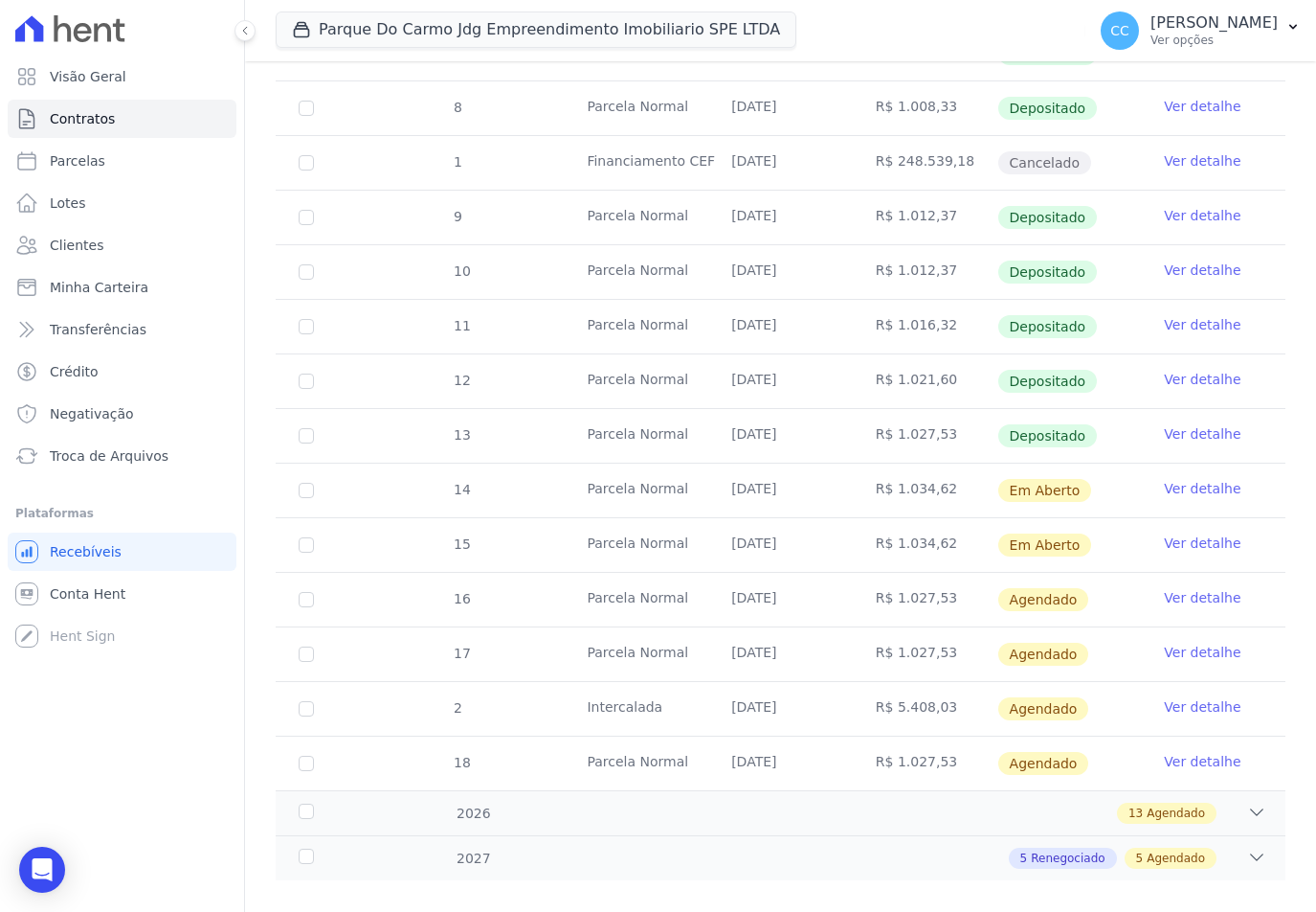
click at [1170, 478] on link "Ver detalhe" at bounding box center [1202, 488] width 77 height 19
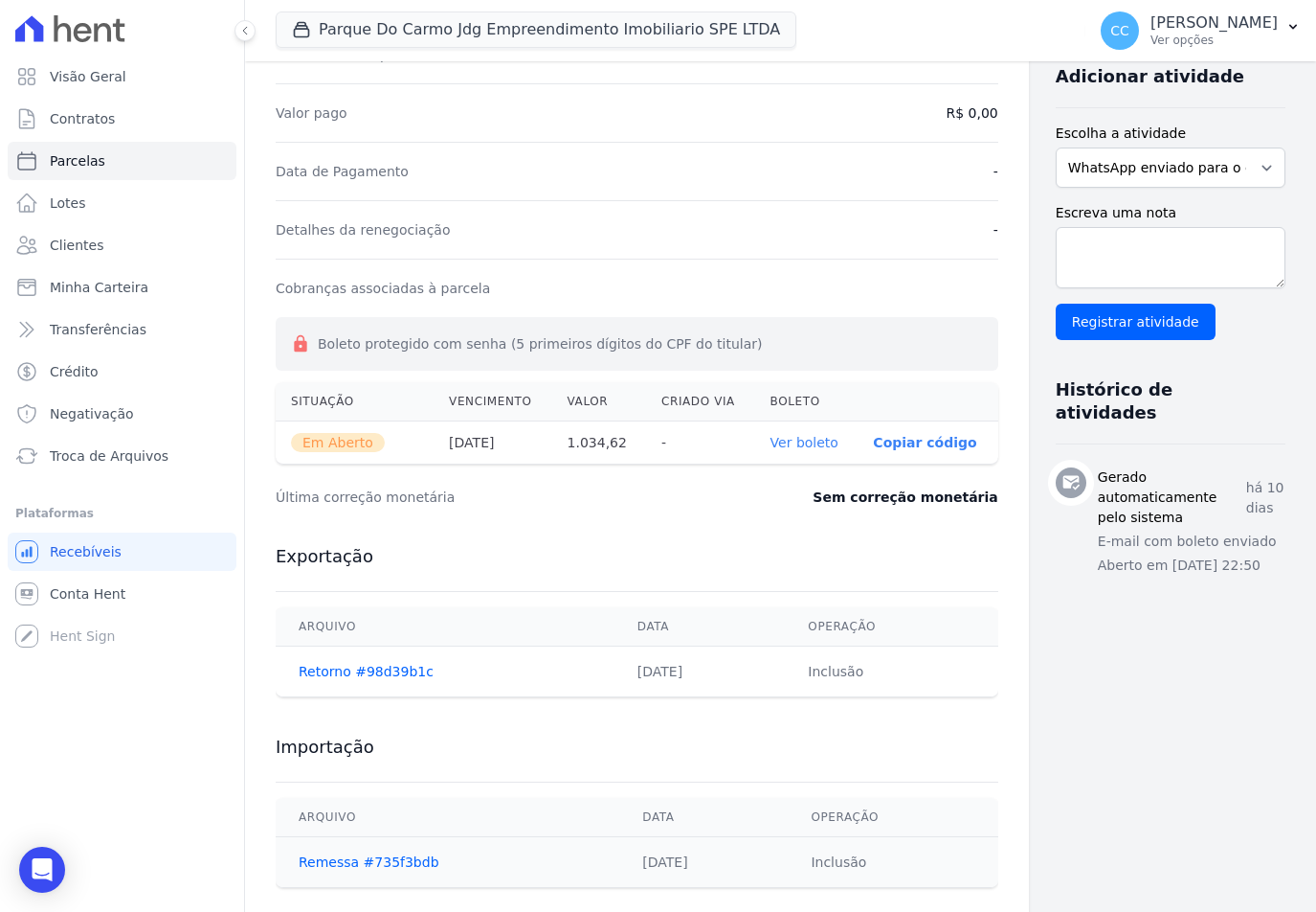
scroll to position [466, 0]
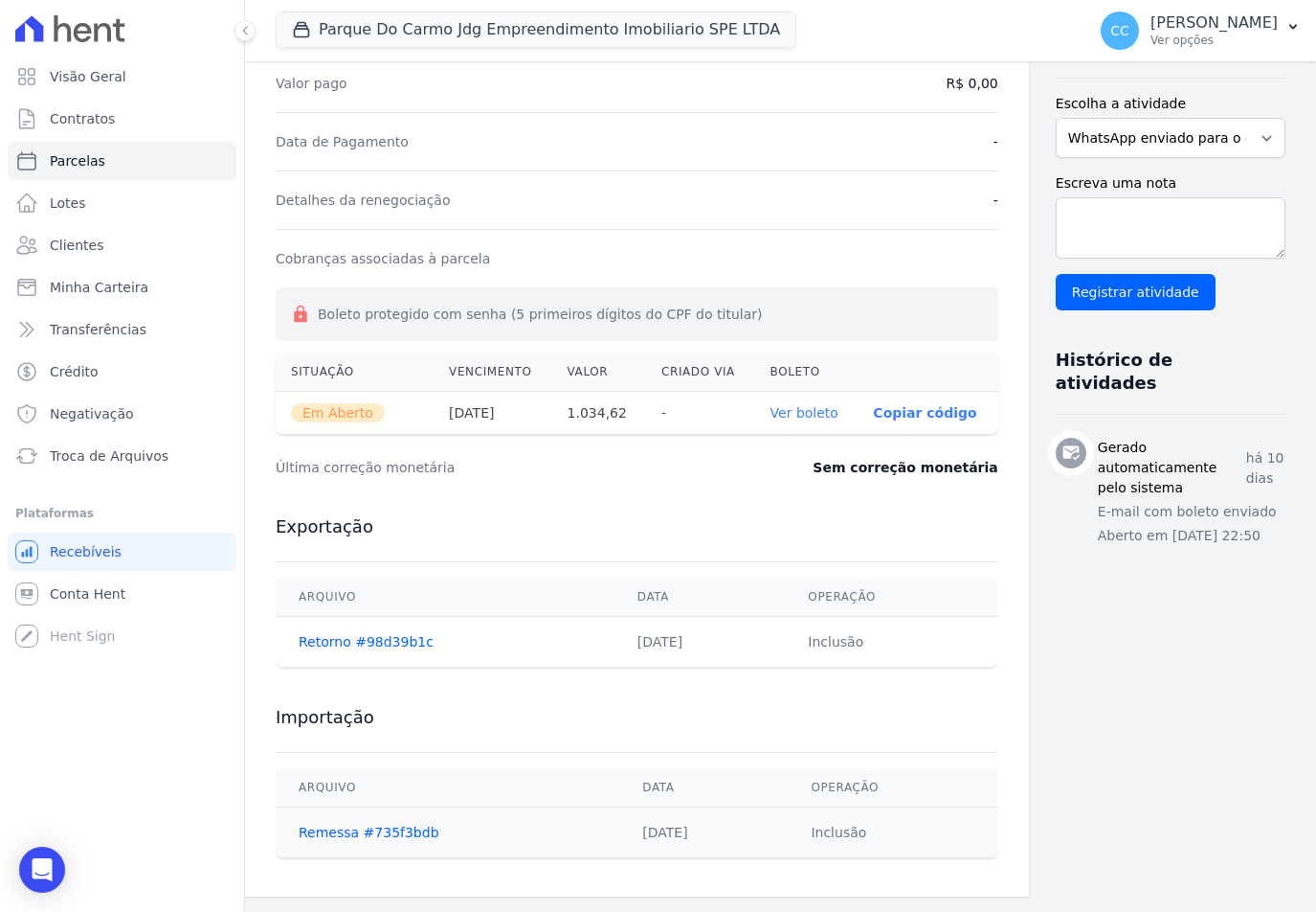
click at [771, 411] on link "Ver boleto" at bounding box center [805, 413] width 68 height 16
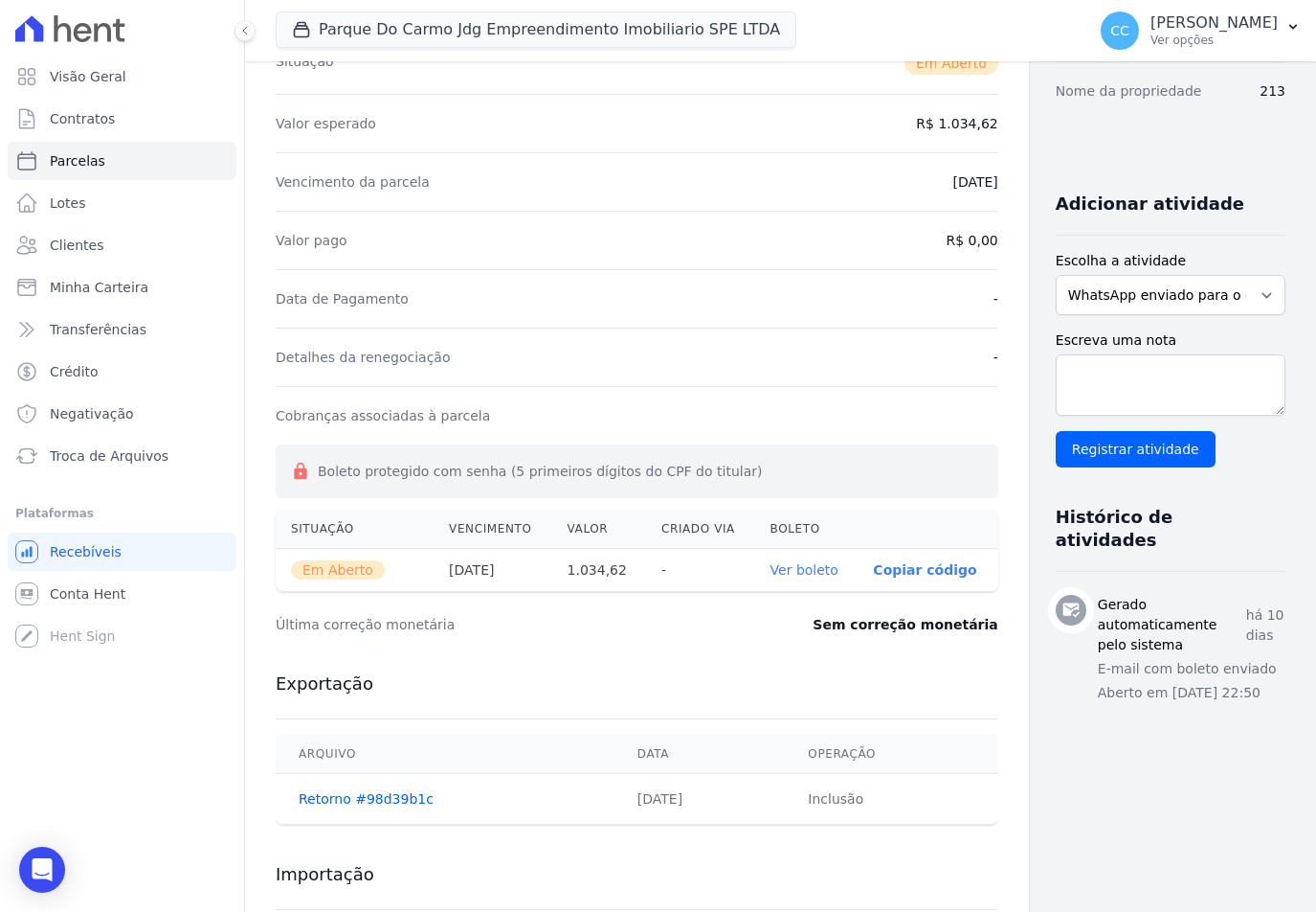
scroll to position [83, 0]
